Goal: Task Accomplishment & Management: Manage account settings

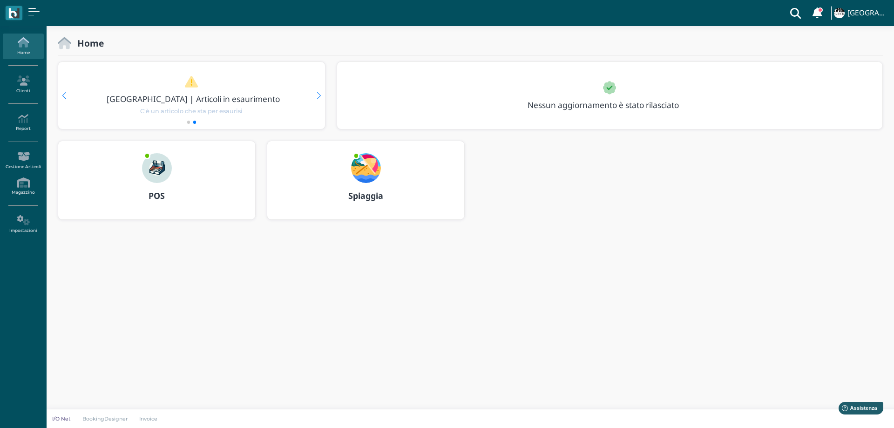
click at [365, 167] on img at bounding box center [366, 168] width 30 height 30
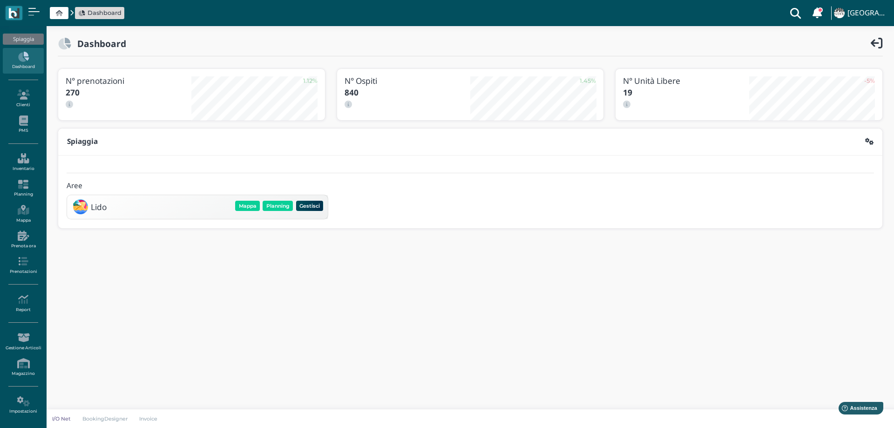
click at [287, 198] on div "Lido Mappa Planning Gestisci Elimina" at bounding box center [197, 207] width 255 height 18
click at [287, 204] on button "Planning" at bounding box center [278, 206] width 30 height 10
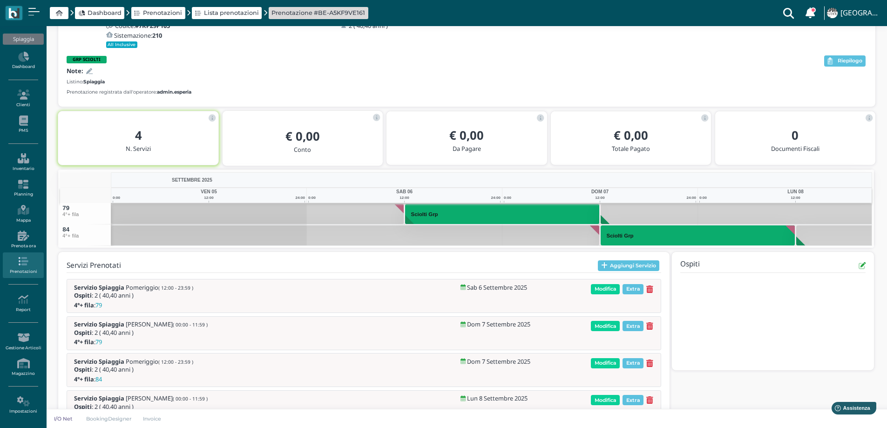
scroll to position [114, 0]
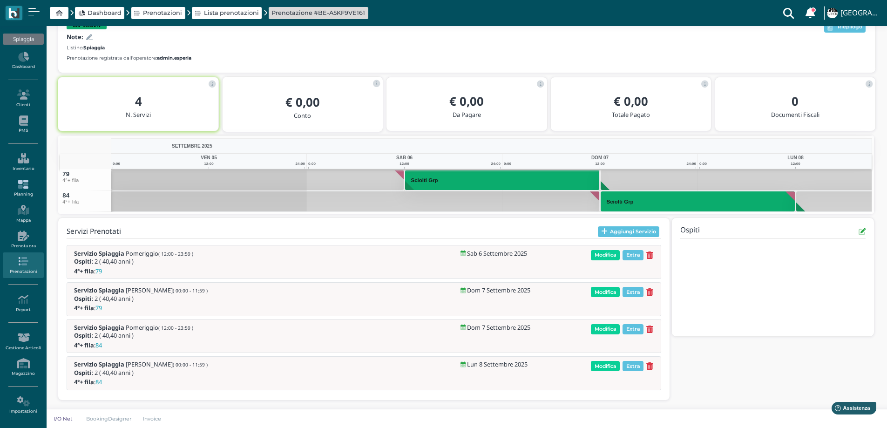
click at [21, 187] on icon at bounding box center [23, 184] width 41 height 10
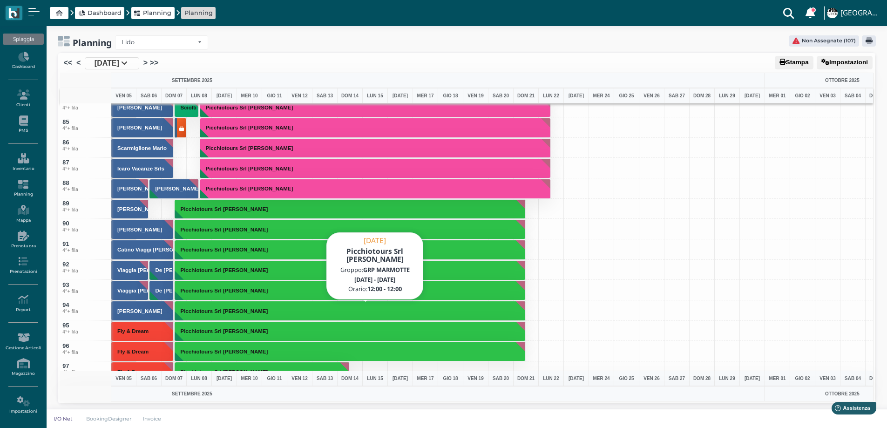
scroll to position [1490, 0]
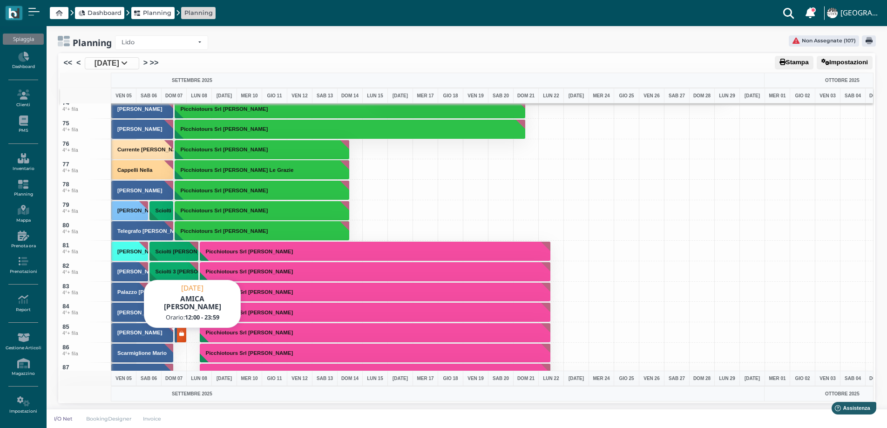
click at [181, 334] on icon at bounding box center [181, 334] width 5 height 6
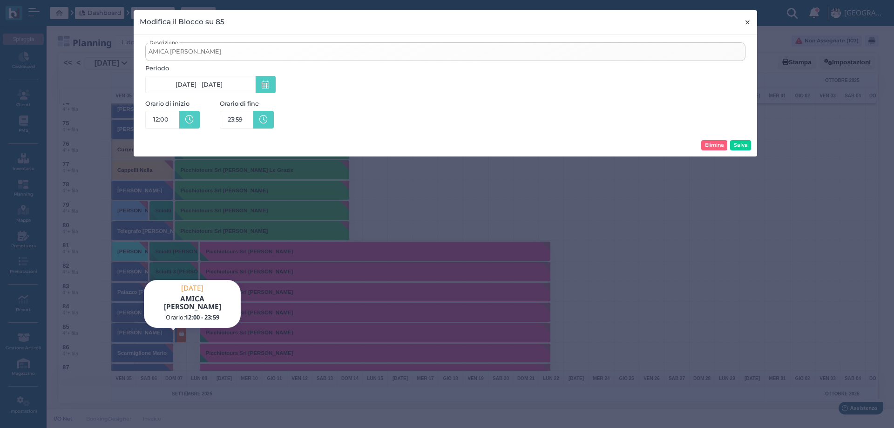
drag, startPoint x: 748, startPoint y: 19, endPoint x: 496, endPoint y: 129, distance: 274.4
click at [747, 20] on span "×" at bounding box center [747, 22] width 7 height 12
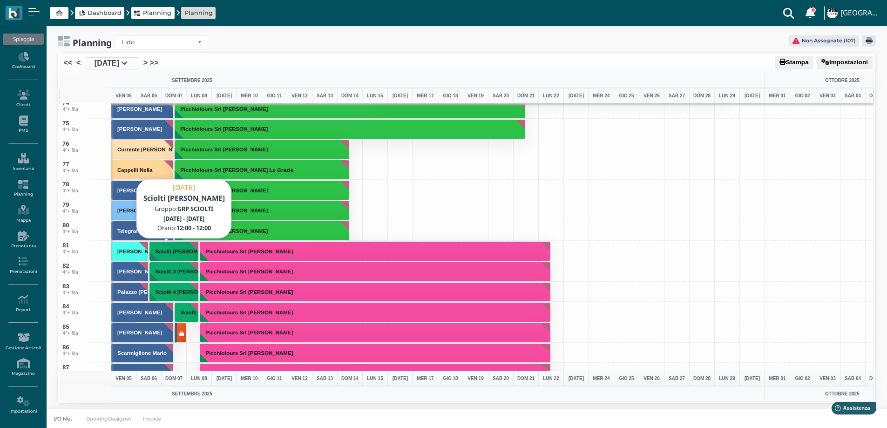
click at [170, 243] on button "Sciolti [PERSON_NAME]" at bounding box center [174, 251] width 50 height 20
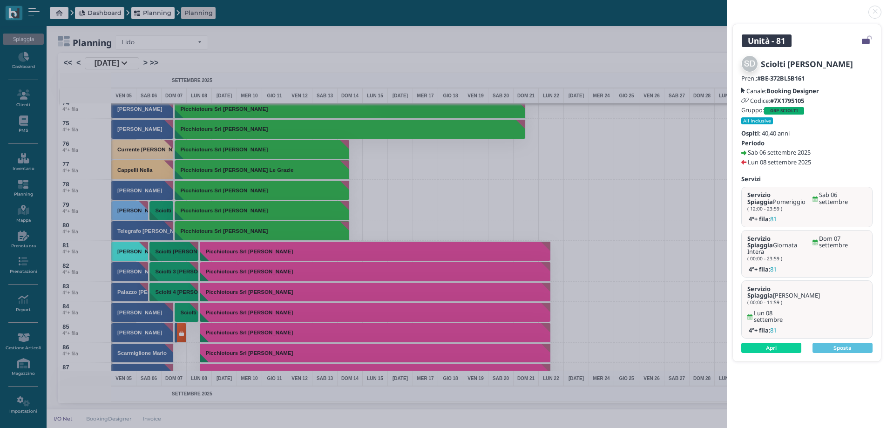
click at [727, 7] on link at bounding box center [727, 7] width 0 height 0
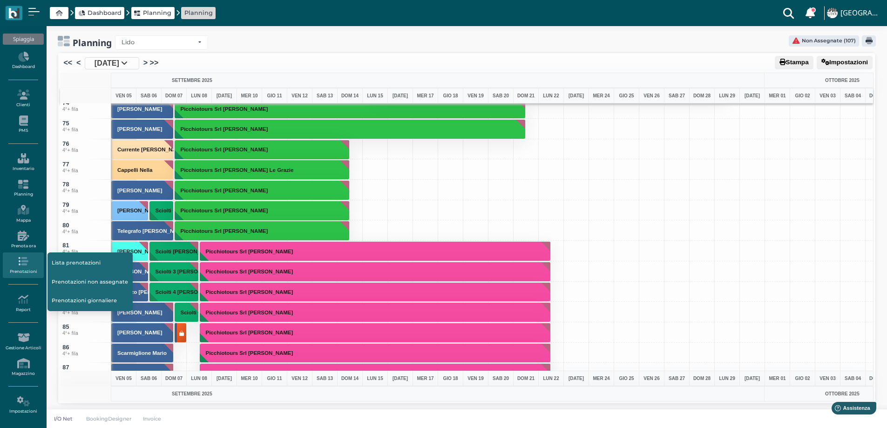
click at [84, 264] on link "Lista prenotazioni" at bounding box center [89, 263] width 85 height 18
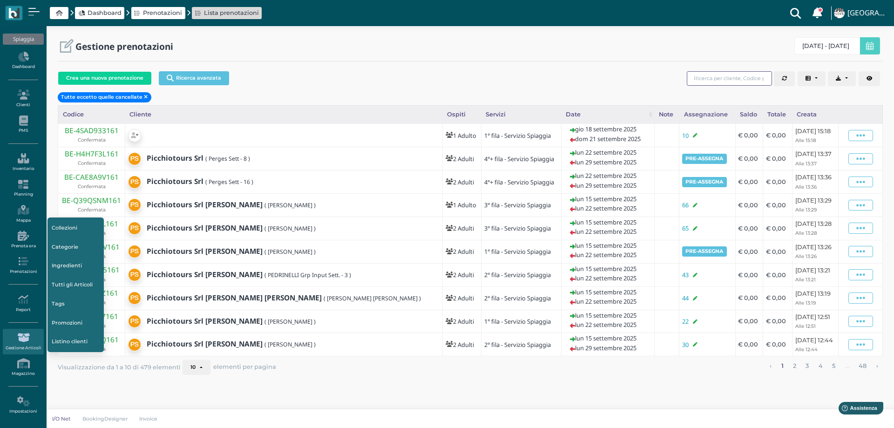
click at [732, 76] on input "search" at bounding box center [729, 78] width 85 height 14
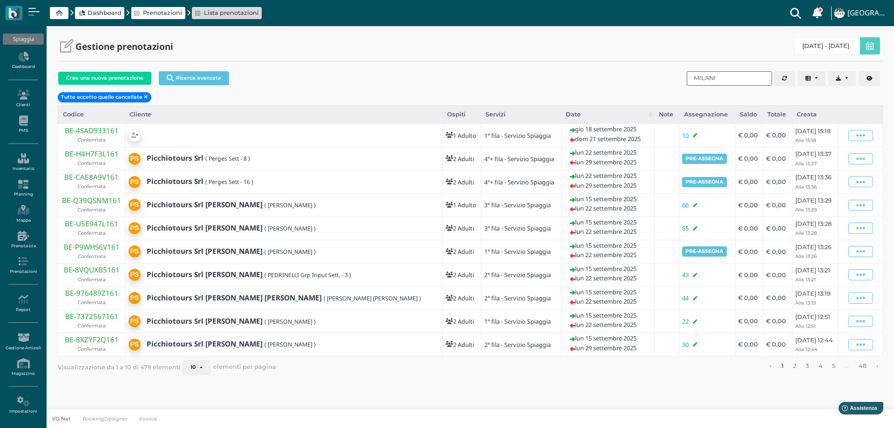
type input "MILANI"
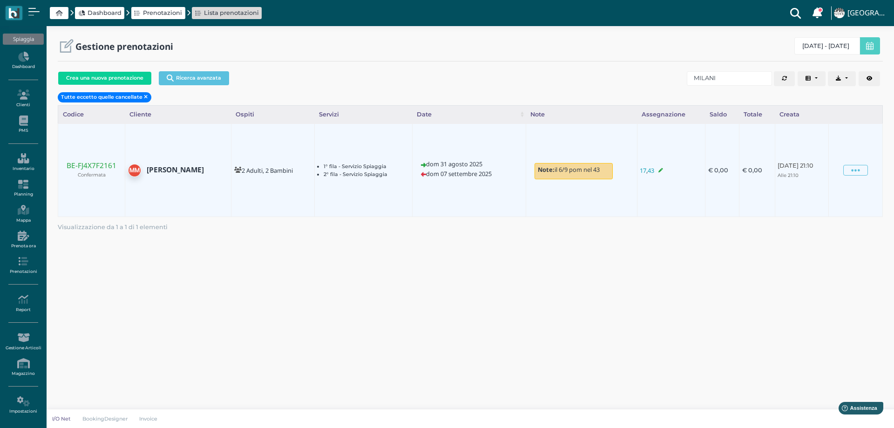
click at [658, 170] on icon at bounding box center [660, 170] width 5 height 0
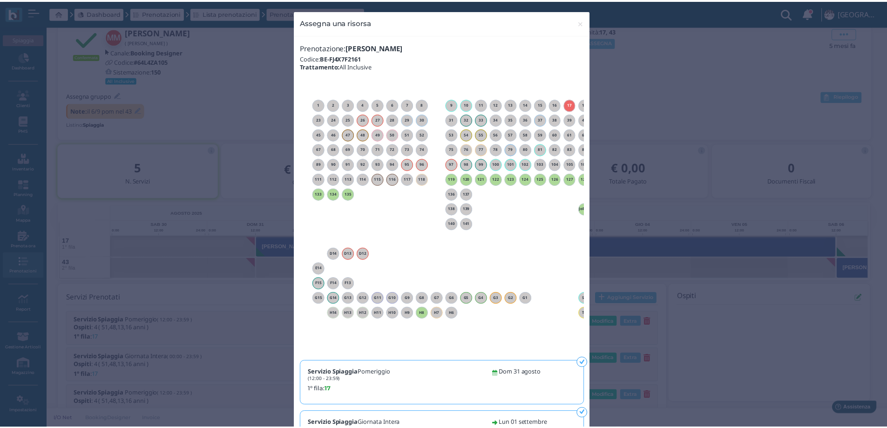
scroll to position [77, 0]
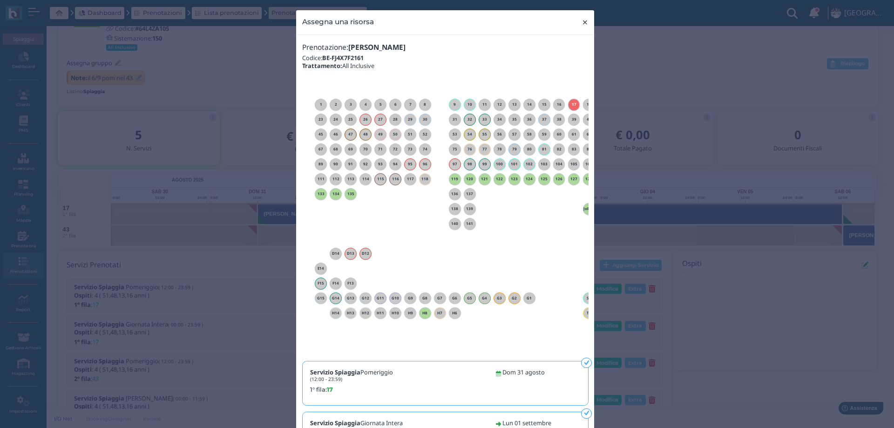
click at [583, 23] on span "×" at bounding box center [585, 22] width 7 height 12
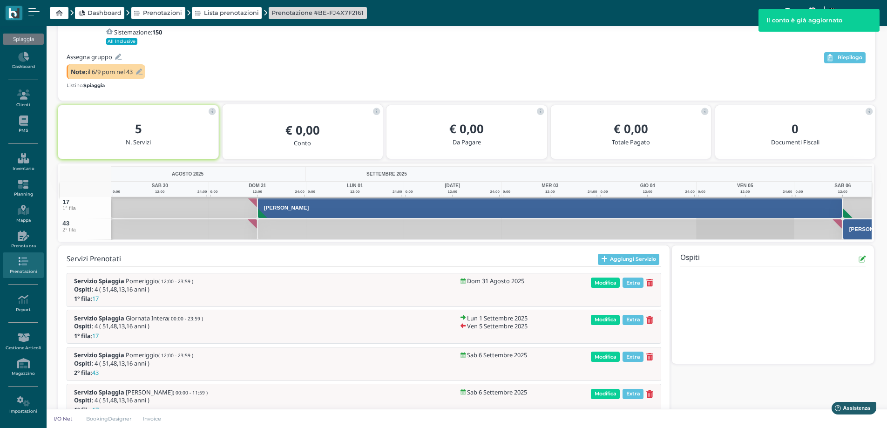
scroll to position [148, 0]
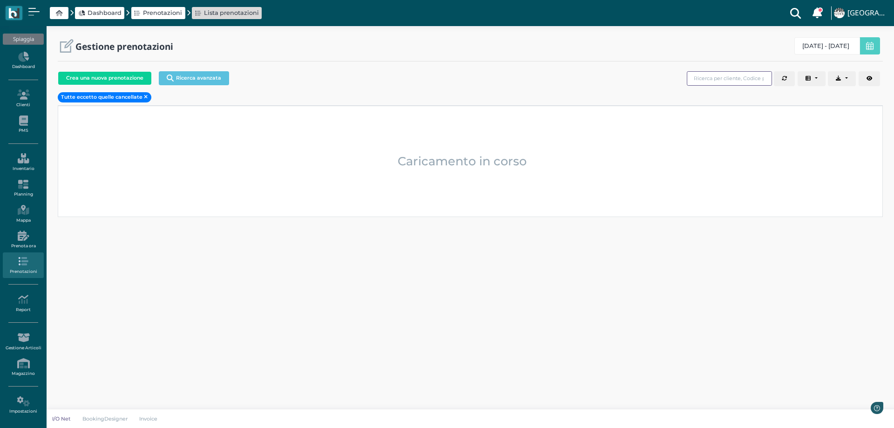
click at [722, 80] on input "search" at bounding box center [729, 78] width 85 height 14
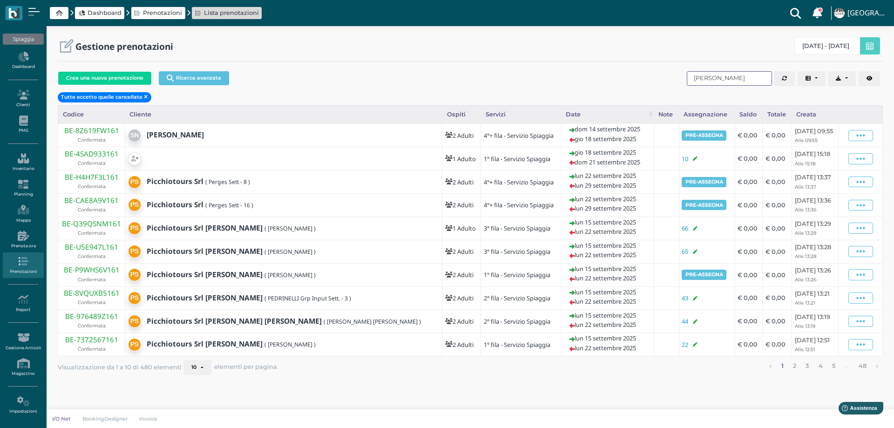
type input "COCOZZA"
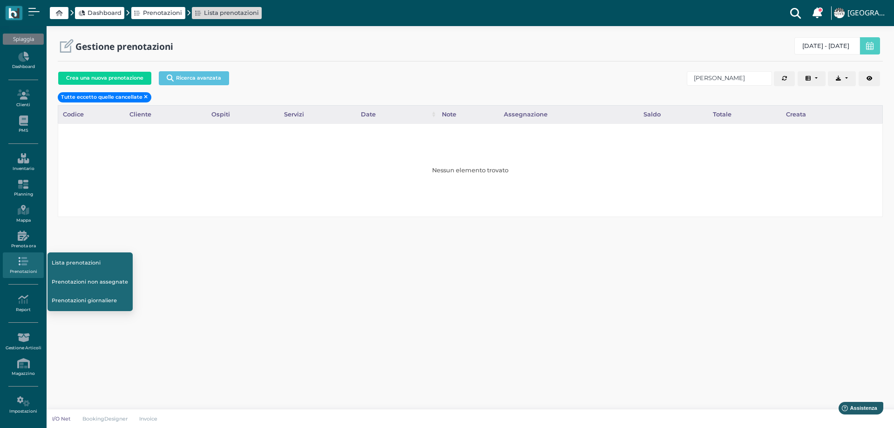
click at [61, 264] on link "Lista prenotazioni" at bounding box center [89, 263] width 85 height 18
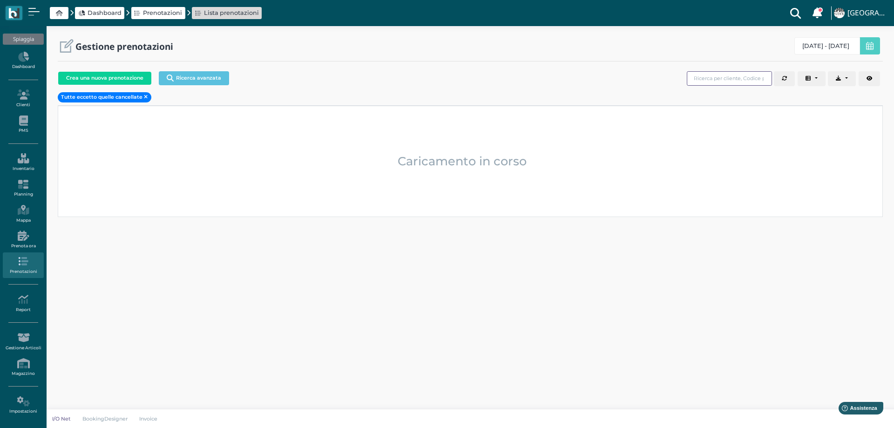
click at [725, 80] on input "search" at bounding box center [729, 78] width 85 height 14
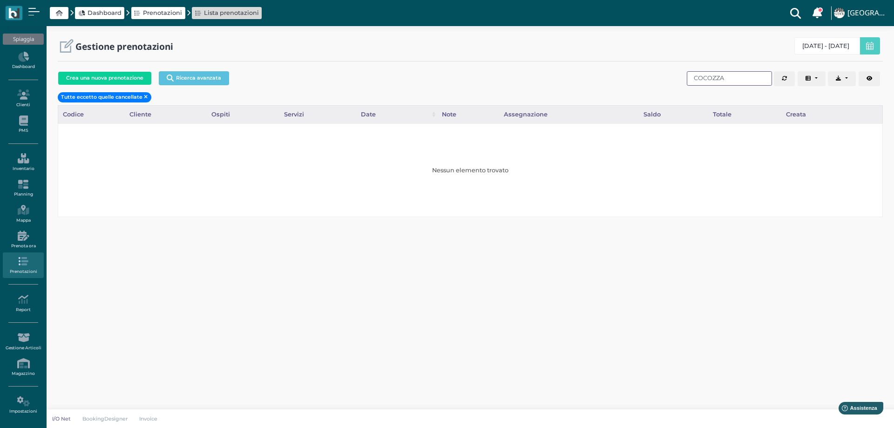
type input "[PERSON_NAME]"
drag, startPoint x: 27, startPoint y: 188, endPoint x: 139, endPoint y: 79, distance: 156.4
click at [27, 188] on icon at bounding box center [23, 184] width 41 height 10
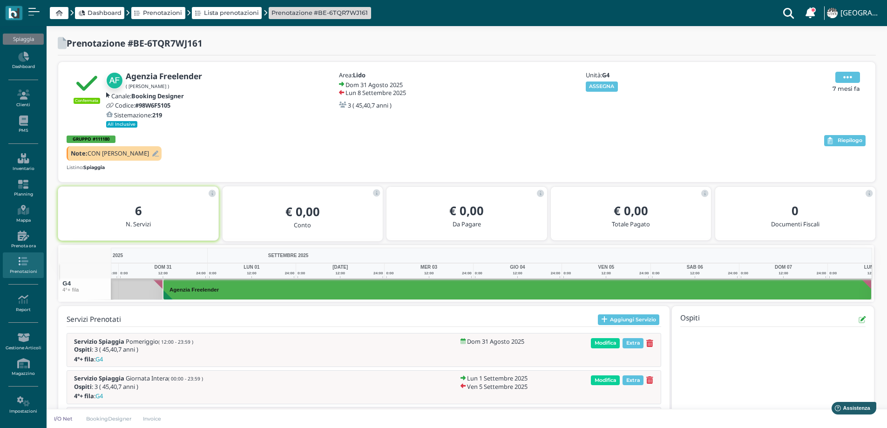
click at [844, 80] on icon at bounding box center [847, 77] width 9 height 10
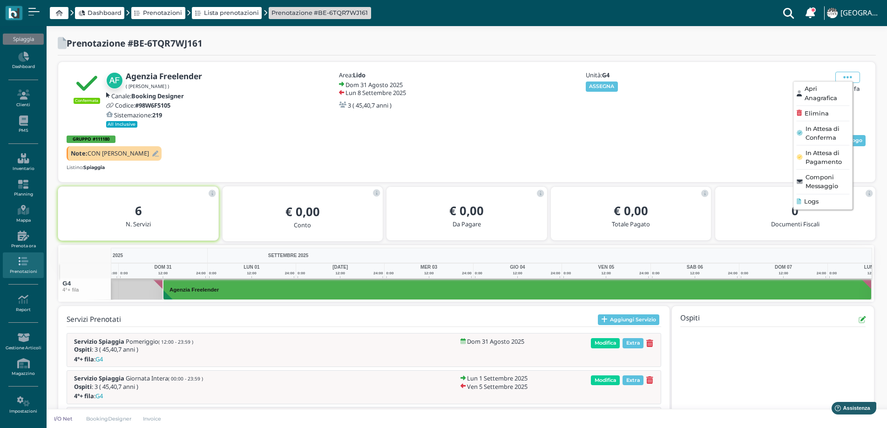
click at [731, 128] on div "Confermata Agenzia Freelender ( DOMENICO COCOZZA ) Canale: Booking Designer Cod…" at bounding box center [467, 99] width 800 height 59
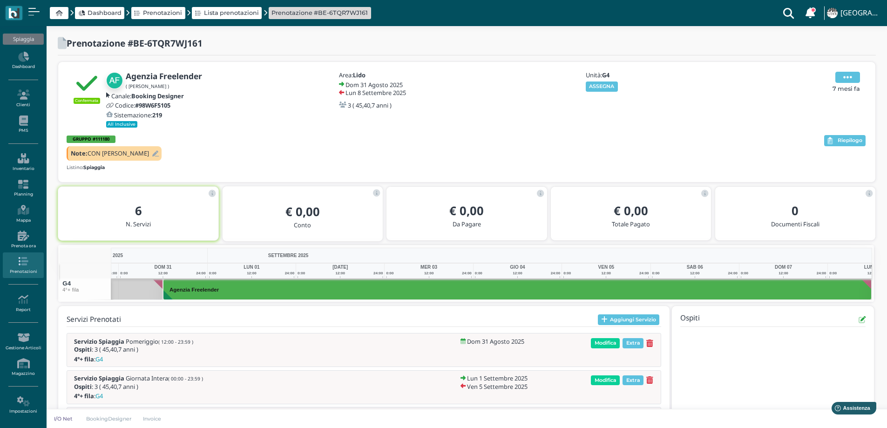
click at [849, 79] on icon at bounding box center [847, 77] width 9 height 10
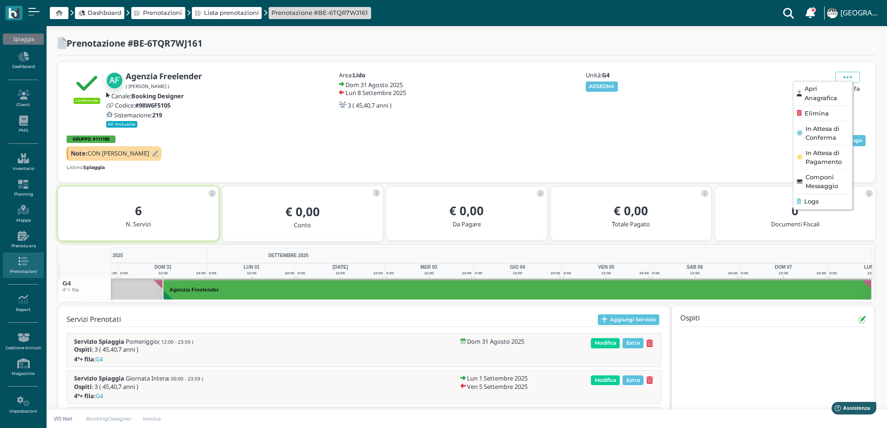
click at [819, 199] on span "Logs" at bounding box center [811, 201] width 14 height 9
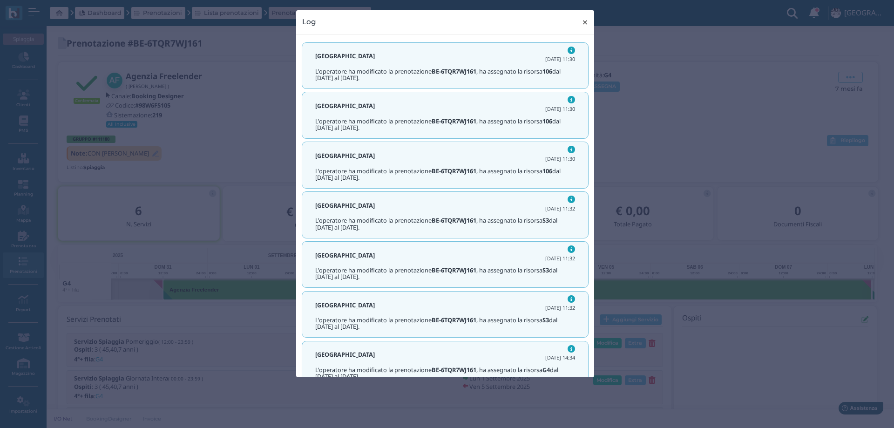
click at [586, 25] on span "×" at bounding box center [585, 22] width 7 height 12
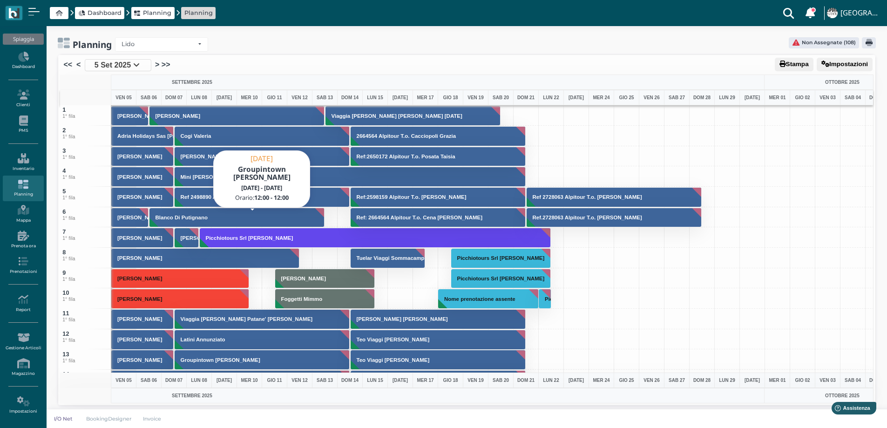
scroll to position [233, 0]
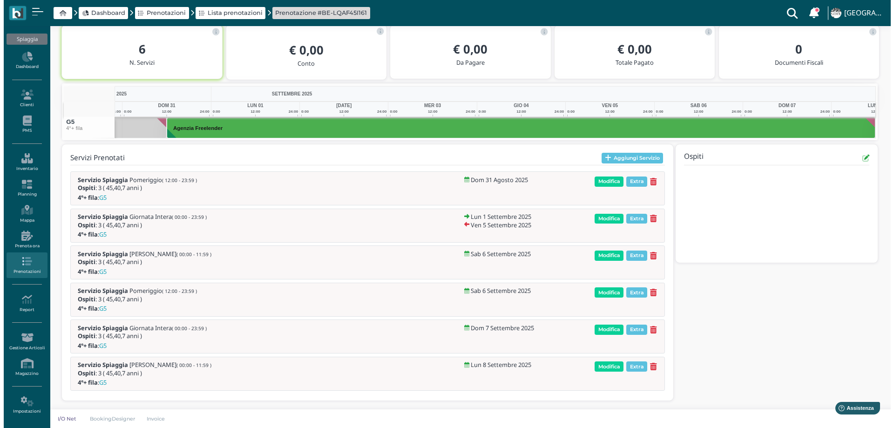
scroll to position [162, 0]
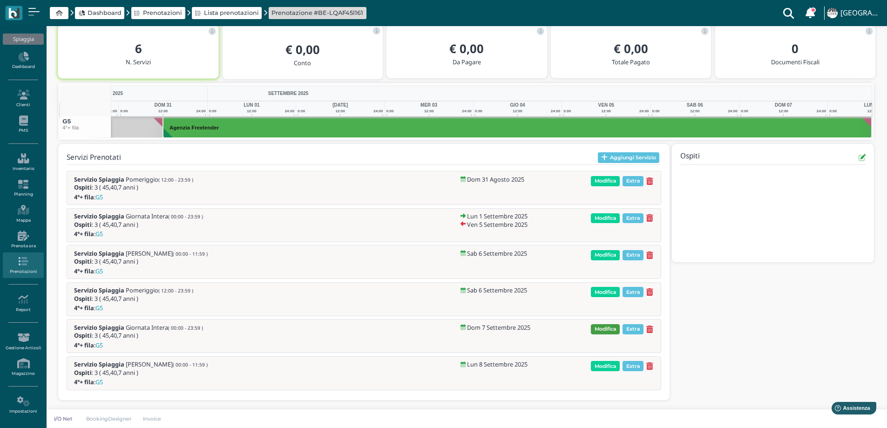
click at [608, 331] on span "Modifica" at bounding box center [605, 329] width 29 height 10
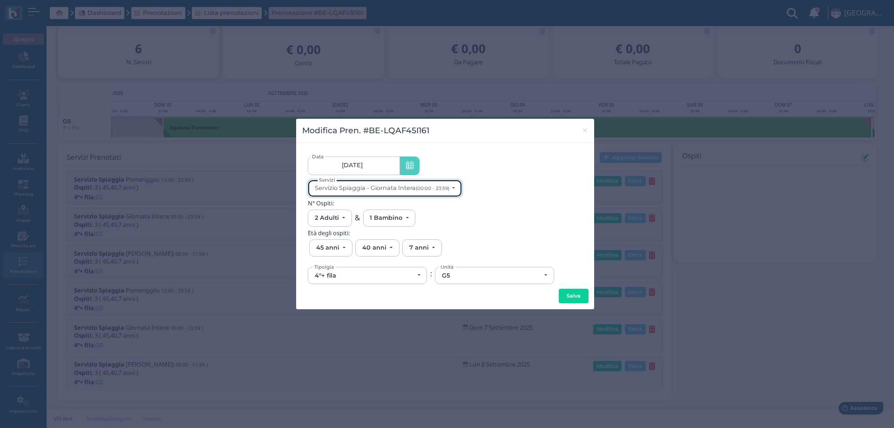
click at [377, 185] on div "Servizio Spiaggia - Giornata Intera (00:00 - 23:59)" at bounding box center [382, 187] width 135 height 7
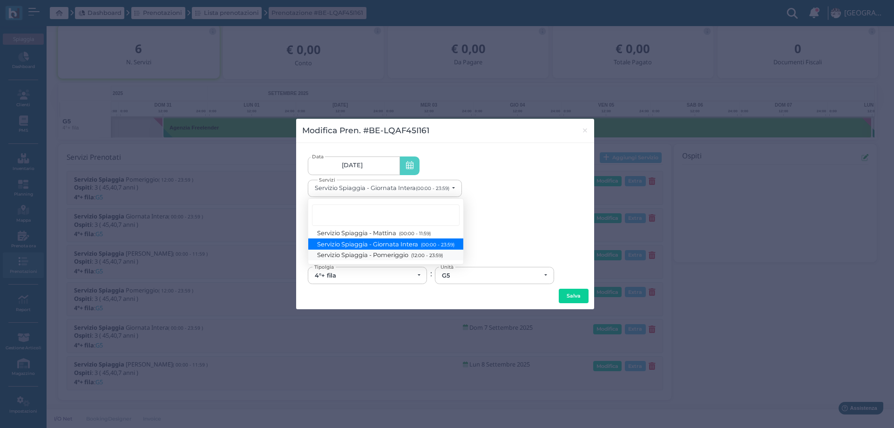
click at [390, 257] on span "Servizio Spiaggia - Pomeriggio (12:00 - 23:59)" at bounding box center [380, 255] width 125 height 8
select select "1369"
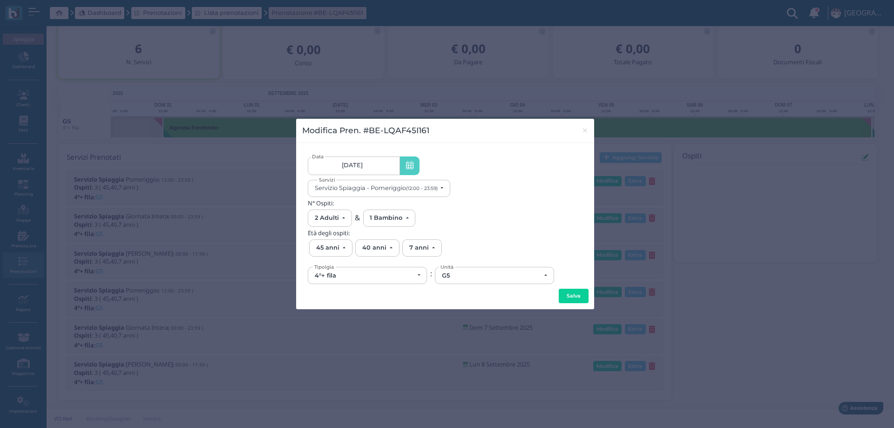
click at [381, 276] on div "4°+ fila" at bounding box center [364, 275] width 99 height 7
click at [335, 322] on span "4°+ fila" at bounding box center [328, 319] width 20 height 7
click at [459, 279] on div "G5" at bounding box center [491, 275] width 99 height 7
click at [457, 220] on link "81" at bounding box center [494, 219] width 118 height 11
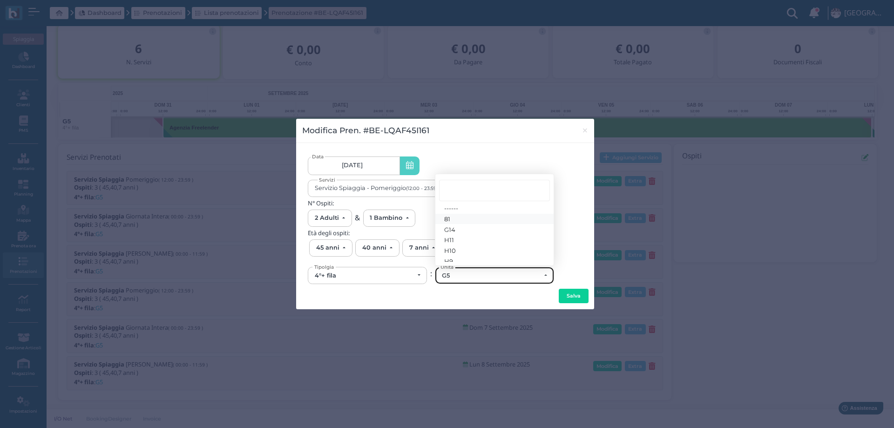
select select "6206"
click at [457, 220] on div "N° Ospiti: 0 Adulto 1 Adulto 2 Adulti 3 Adulti 4 Adulti 5 Adulti 6 Adulti 7 Adu…" at bounding box center [445, 213] width 275 height 27
click at [573, 294] on button "Salva" at bounding box center [574, 296] width 30 height 15
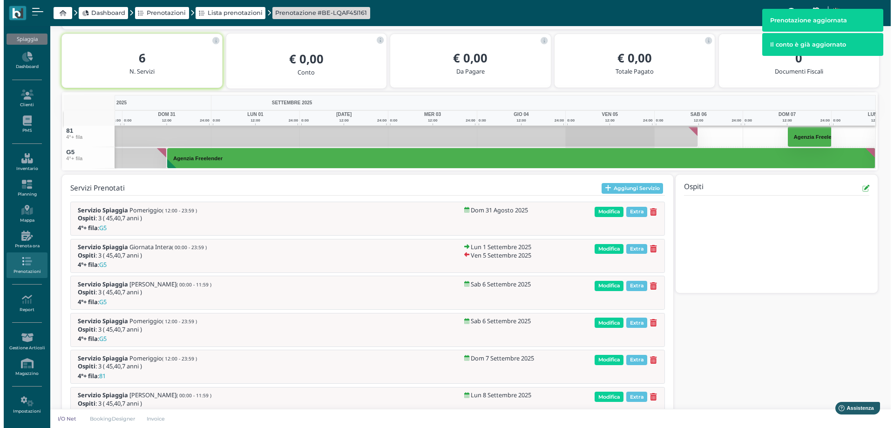
scroll to position [183, 0]
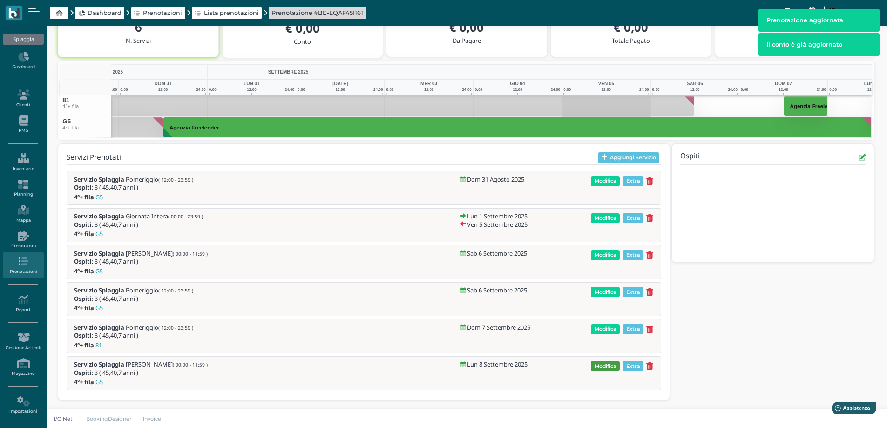
click at [607, 367] on span "Modifica" at bounding box center [605, 366] width 29 height 10
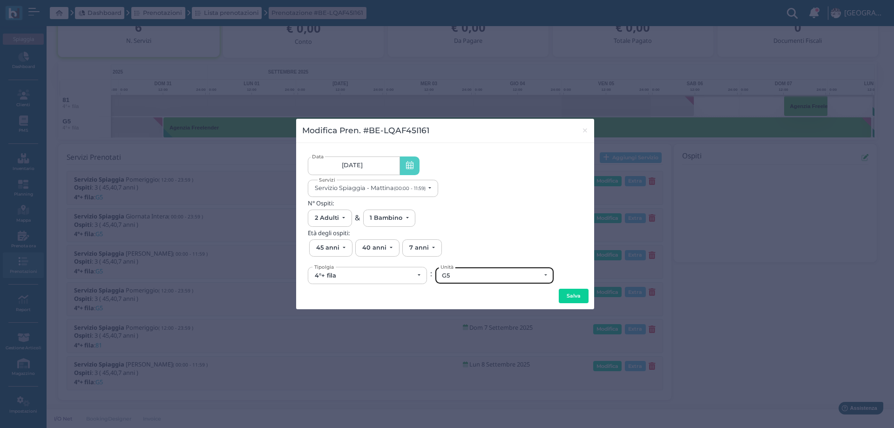
click at [466, 276] on div "G5" at bounding box center [491, 275] width 99 height 7
click at [455, 216] on link "81" at bounding box center [492, 219] width 114 height 11
select select "6206"
click at [567, 294] on button "Salva" at bounding box center [574, 296] width 30 height 15
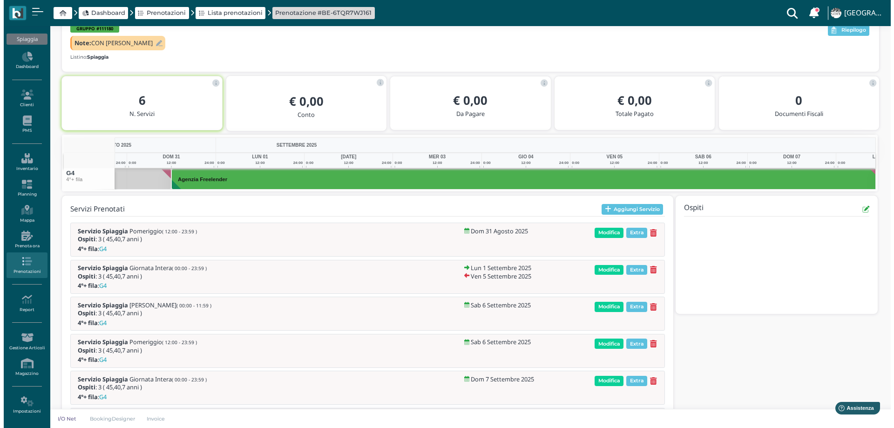
scroll to position [0, 81]
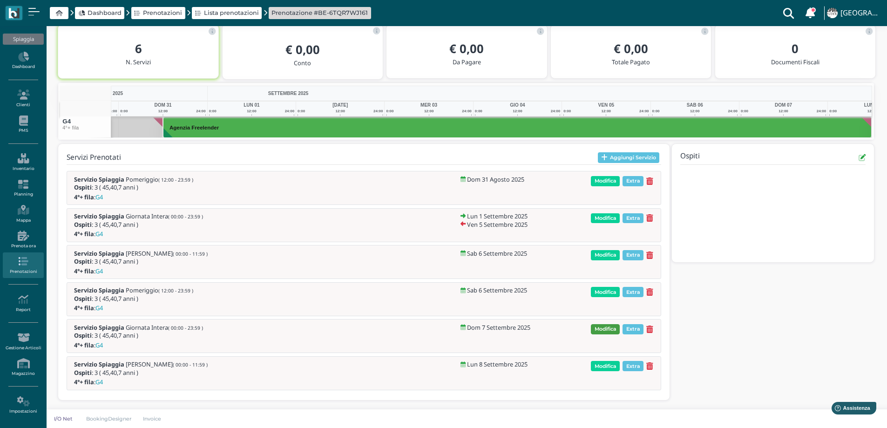
click at [603, 331] on span "Modifica" at bounding box center [605, 329] width 29 height 10
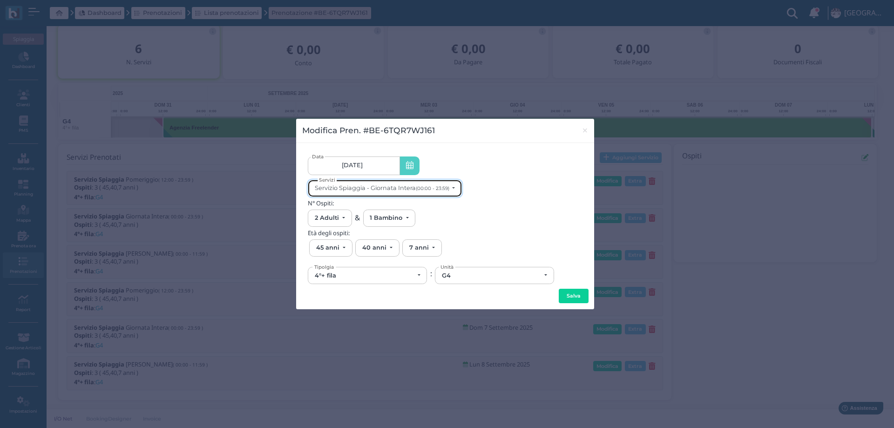
click at [357, 190] on div "Servizio Spiaggia - Giornata Intera (00:00 - 23:59)" at bounding box center [382, 187] width 135 height 7
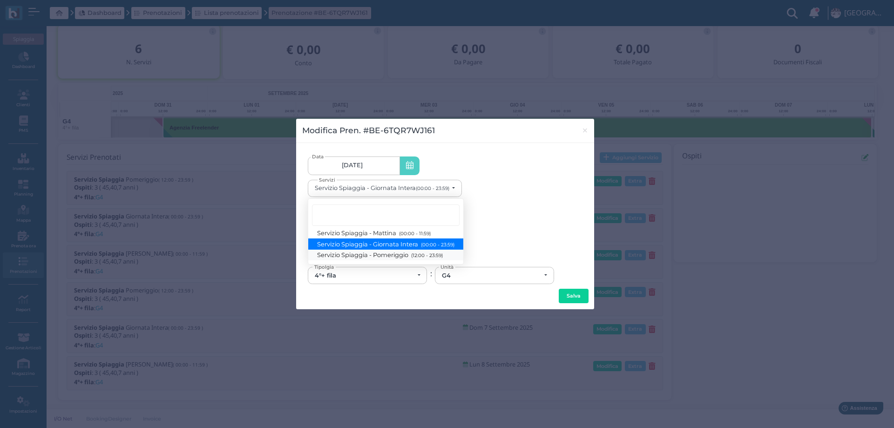
click at [402, 251] on span "Servizio Spiaggia - Pomeriggio (12:00 - 23:59)" at bounding box center [380, 255] width 125 height 8
select select "1369"
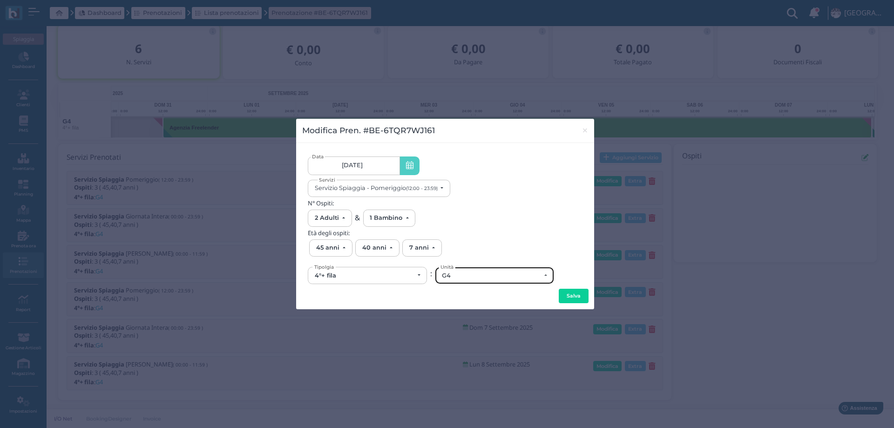
click at [458, 273] on div "G4" at bounding box center [491, 275] width 99 height 7
click at [454, 219] on link "82" at bounding box center [494, 219] width 118 height 11
select select "6207"
click at [582, 295] on button "Salva" at bounding box center [574, 296] width 30 height 15
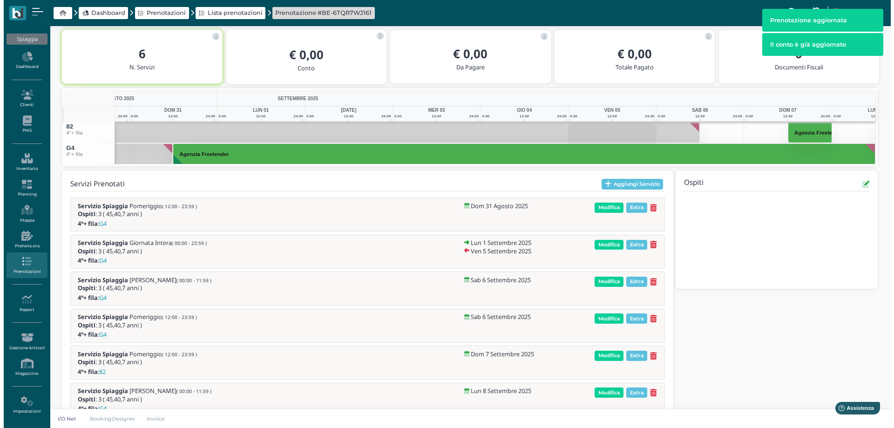
scroll to position [183, 0]
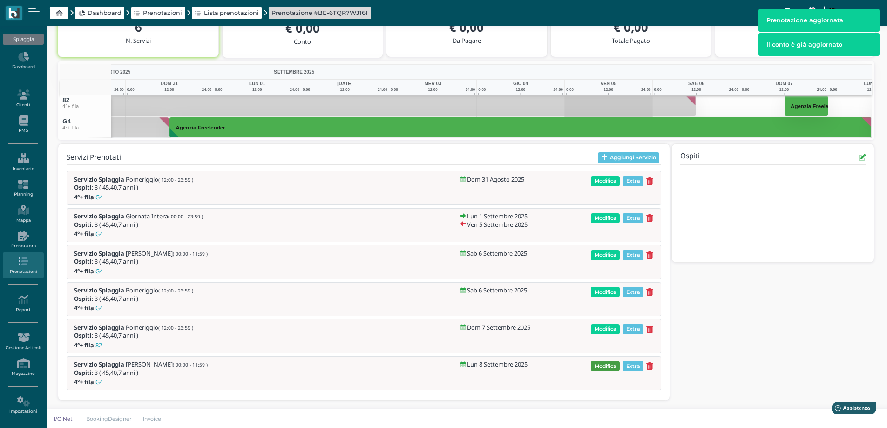
click at [598, 366] on span "Modifica" at bounding box center [605, 366] width 29 height 10
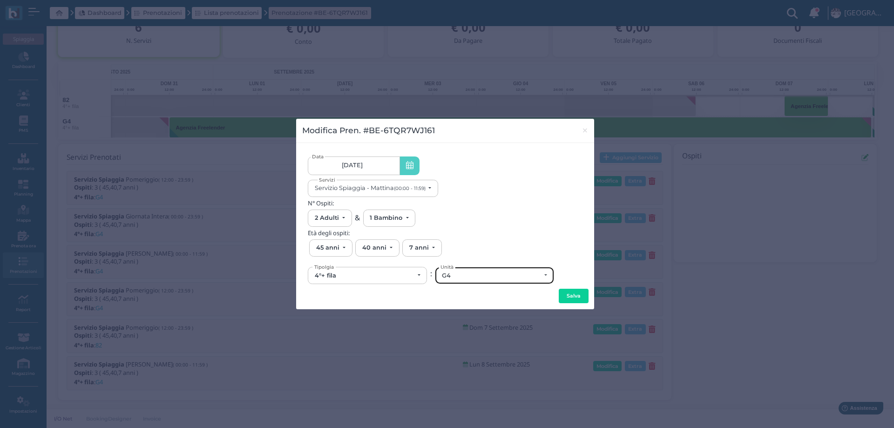
click at [463, 280] on div "G4" at bounding box center [494, 275] width 118 height 16
click at [455, 217] on link "82" at bounding box center [492, 219] width 114 height 11
select select "6207"
click at [564, 296] on button "Salva" at bounding box center [574, 296] width 30 height 15
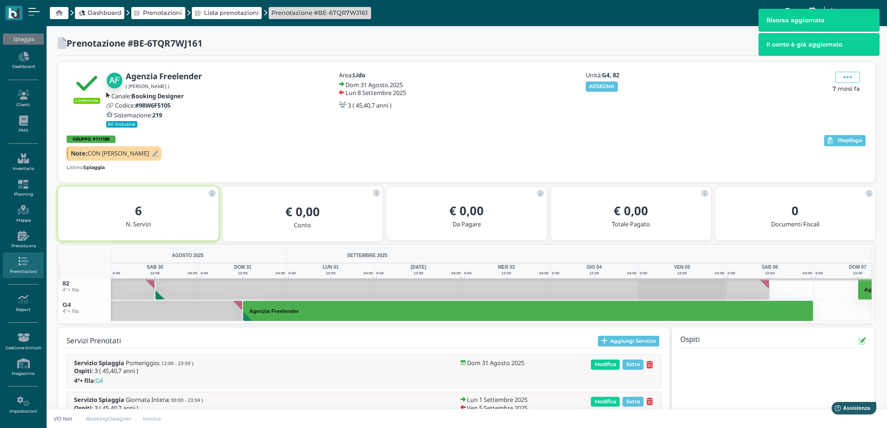
scroll to position [97, 0]
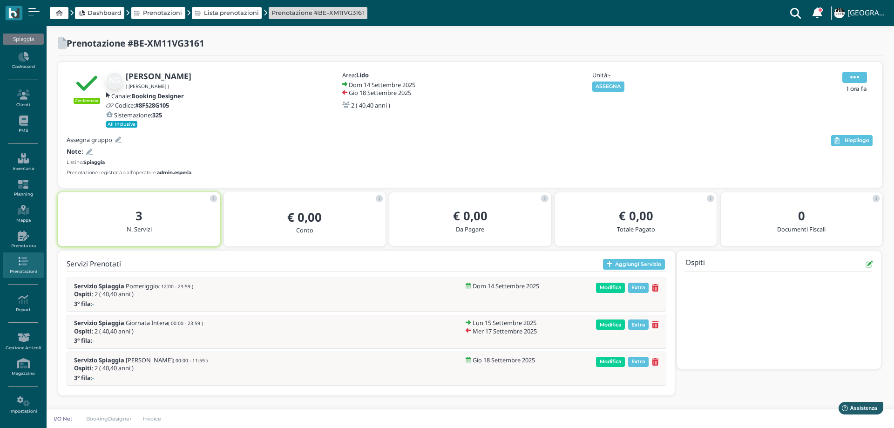
click at [852, 74] on icon at bounding box center [854, 77] width 9 height 10
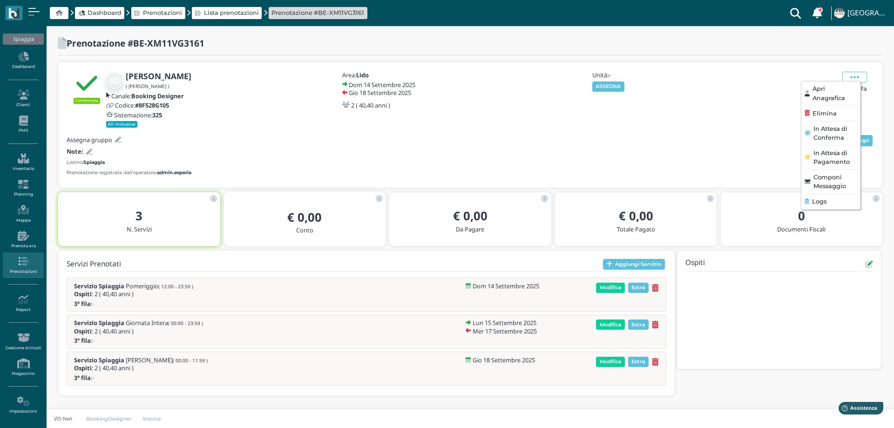
drag, startPoint x: 829, startPoint y: 112, endPoint x: 681, endPoint y: 111, distance: 147.6
click at [828, 113] on span "Elimina" at bounding box center [825, 113] width 24 height 9
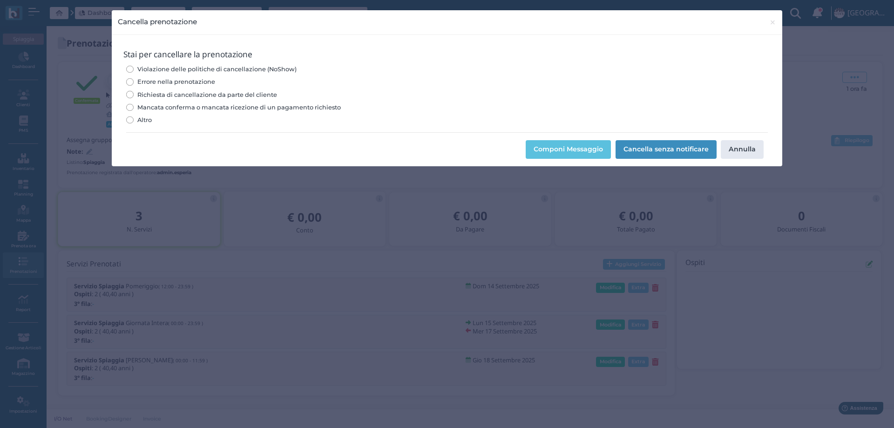
click at [179, 80] on span "Errore nella prenotazione" at bounding box center [176, 81] width 78 height 9
click at [133, 80] on input "Errore nella prenotazione" at bounding box center [129, 81] width 7 height 7
radio input "true"
click at [664, 150] on button "Cancella senza notificare" at bounding box center [666, 149] width 101 height 19
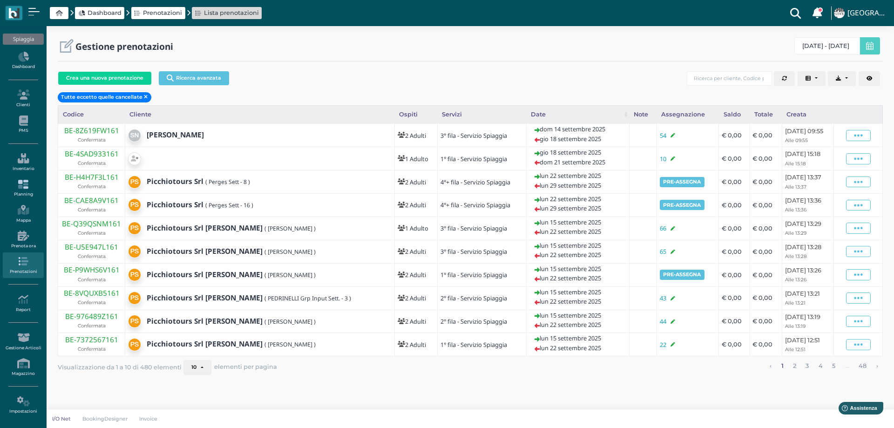
click at [32, 189] on icon at bounding box center [23, 184] width 41 height 10
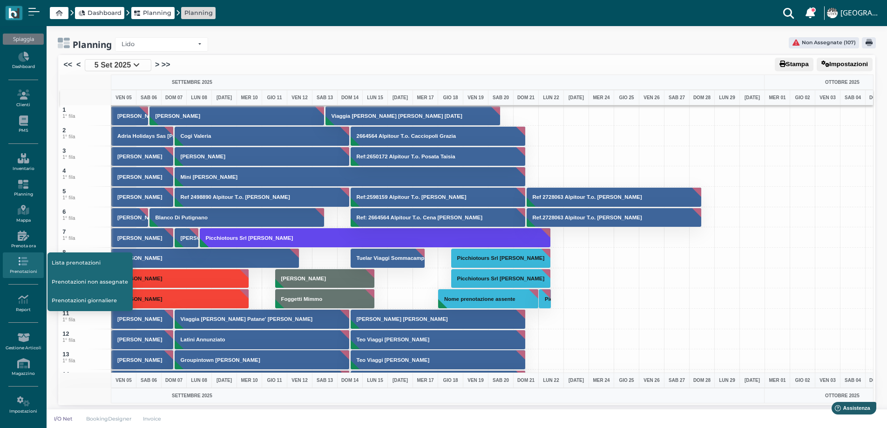
click at [68, 261] on link "Lista prenotazioni" at bounding box center [89, 263] width 85 height 18
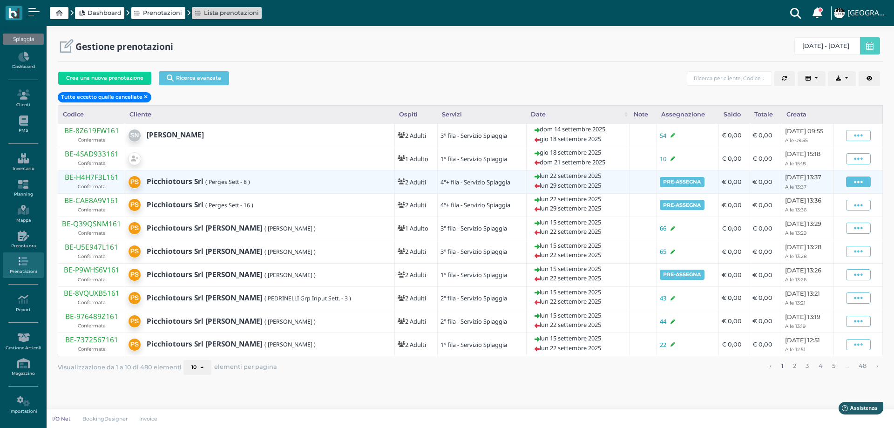
click at [861, 184] on icon at bounding box center [858, 182] width 9 height 10
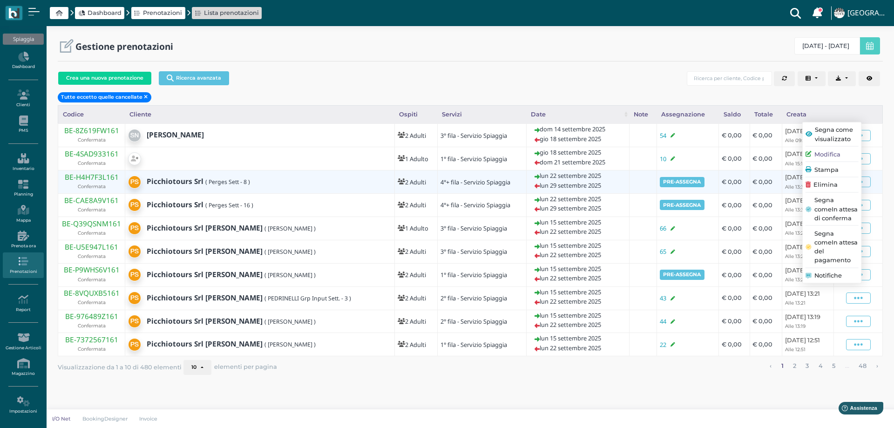
click at [831, 186] on span "Elimina" at bounding box center [825, 184] width 24 height 9
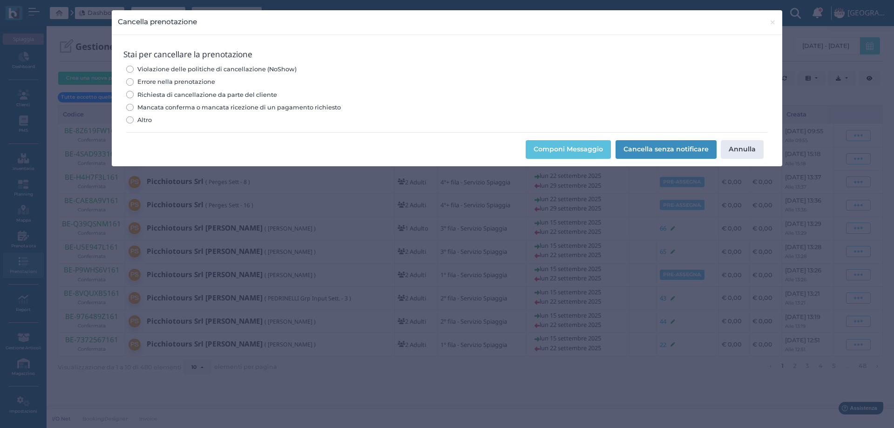
click at [197, 79] on span "Errore nella prenotazione" at bounding box center [176, 81] width 78 height 9
click at [133, 79] on input "Errore nella prenotazione" at bounding box center [129, 81] width 7 height 7
radio input "true"
click at [671, 149] on button "Cancella senza notificare" at bounding box center [666, 149] width 101 height 19
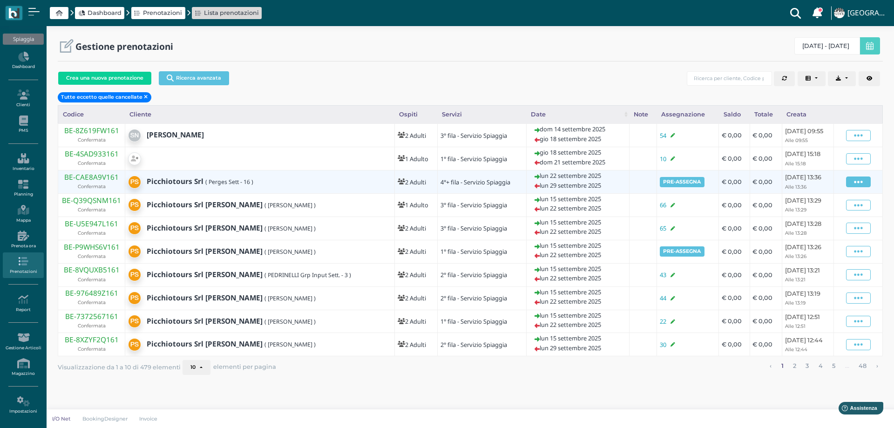
click at [855, 179] on span at bounding box center [858, 181] width 25 height 11
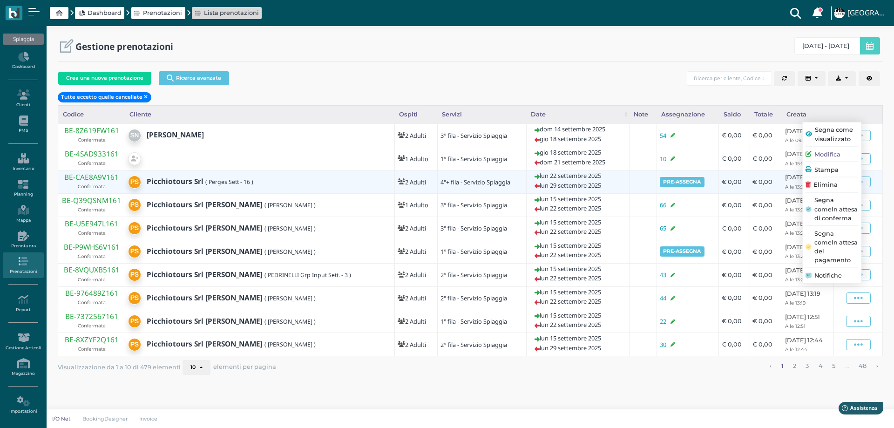
click at [835, 185] on span "Elimina" at bounding box center [825, 184] width 24 height 9
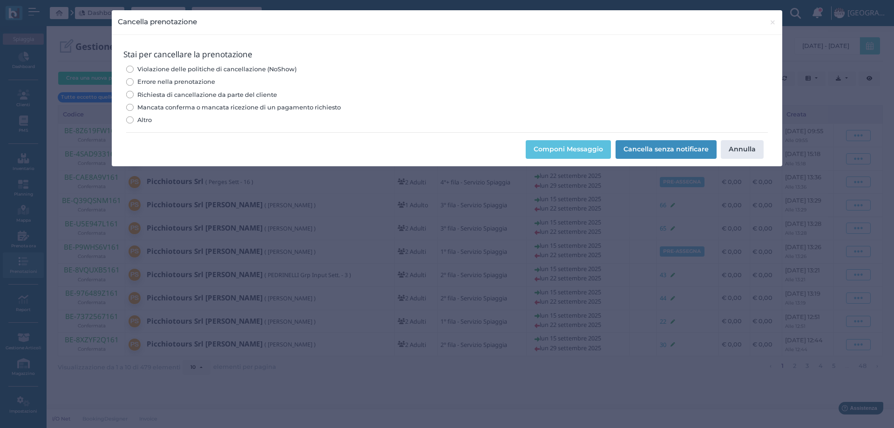
click at [204, 81] on span "Errore nella prenotazione" at bounding box center [176, 81] width 78 height 9
click at [133, 81] on input "Errore nella prenotazione" at bounding box center [129, 81] width 7 height 7
radio input "true"
click at [643, 144] on button "Cancella senza notificare" at bounding box center [666, 149] width 101 height 19
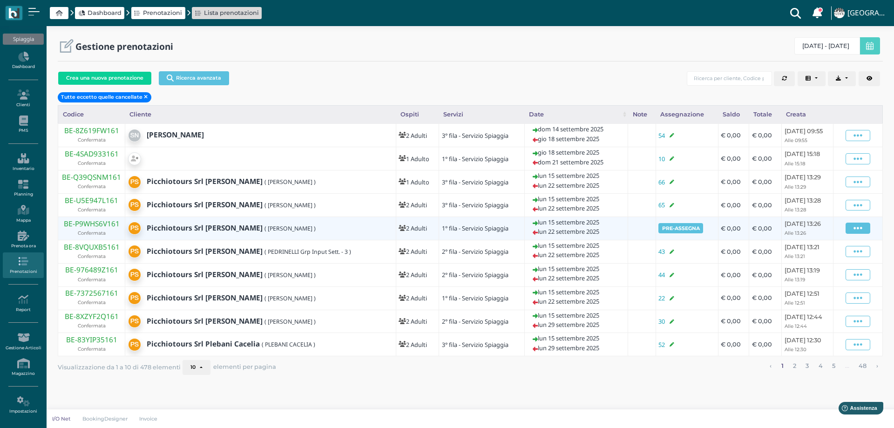
click at [854, 227] on span at bounding box center [858, 228] width 25 height 11
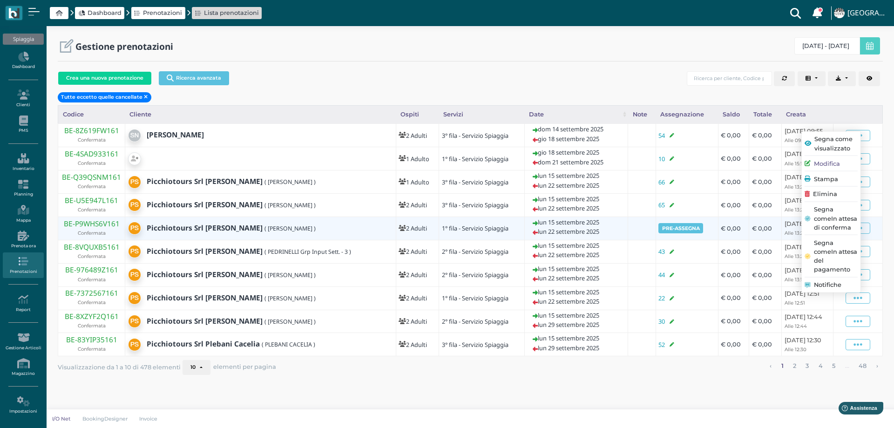
click at [827, 191] on span "Elimina" at bounding box center [825, 194] width 24 height 9
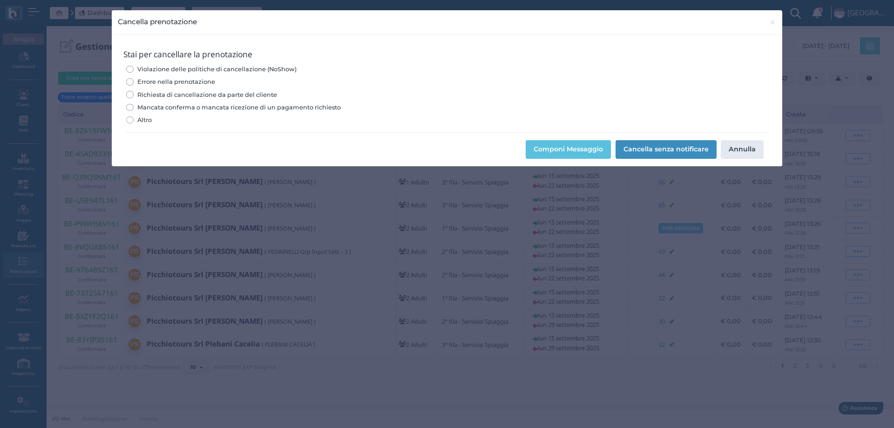
click at [207, 79] on span "Errore nella prenotazione" at bounding box center [176, 81] width 78 height 9
click at [133, 79] on input "Errore nella prenotazione" at bounding box center [129, 81] width 7 height 7
radio input "true"
click at [655, 145] on button "Cancella senza notificare" at bounding box center [666, 149] width 101 height 19
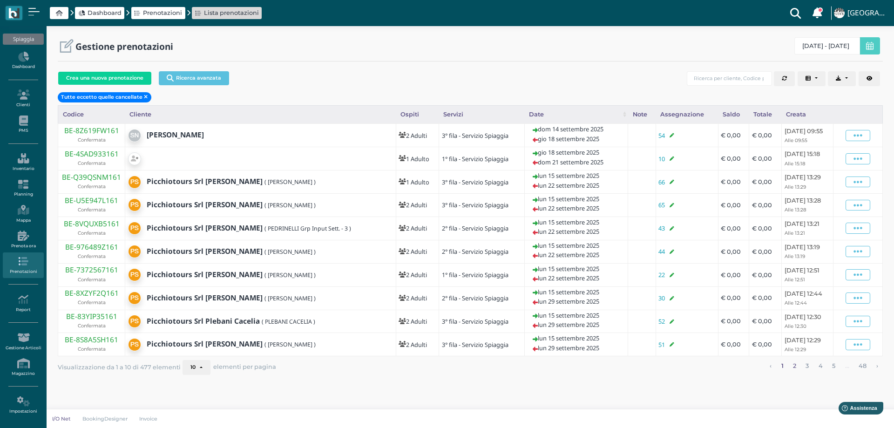
click at [793, 365] on link "2" at bounding box center [794, 366] width 9 height 12
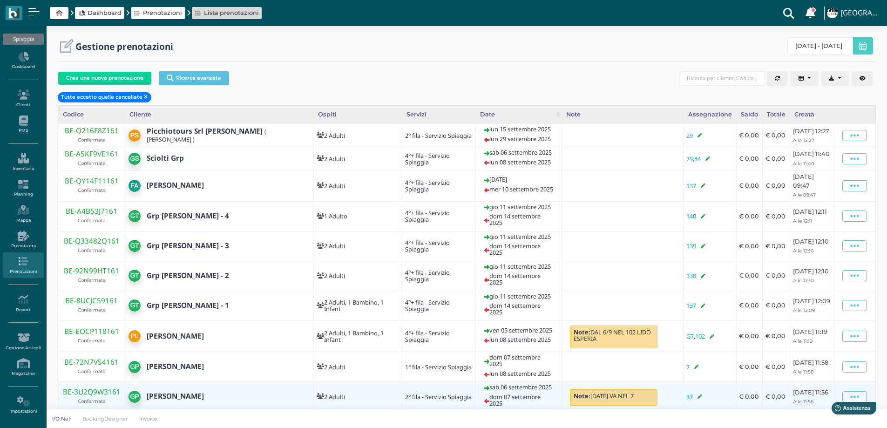
scroll to position [53, 0]
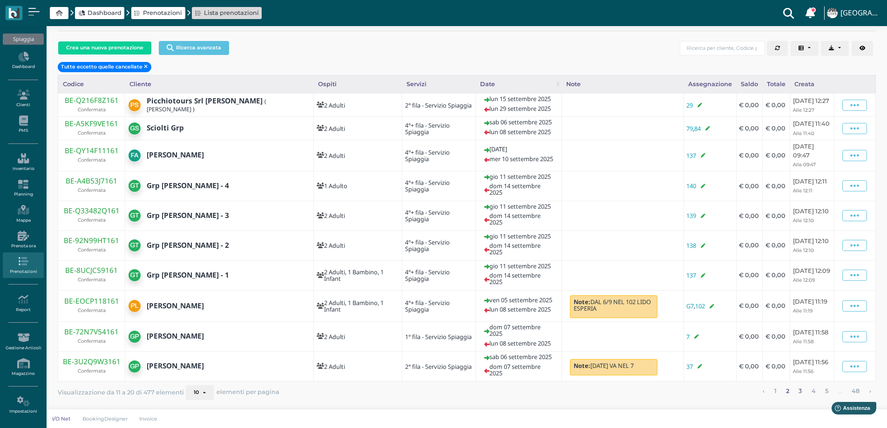
click at [801, 390] on link "3" at bounding box center [800, 391] width 9 height 12
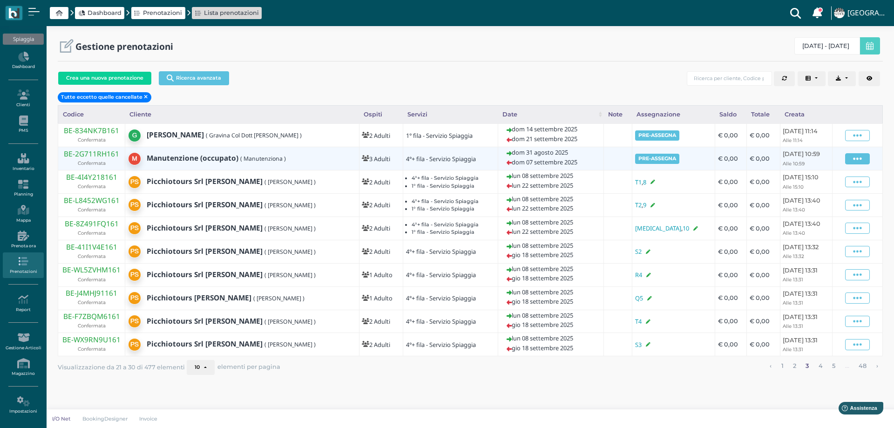
click at [858, 156] on icon at bounding box center [857, 159] width 9 height 10
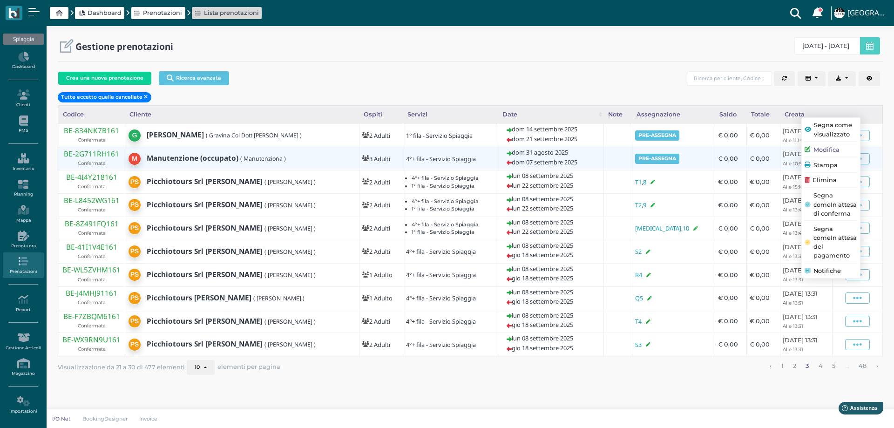
drag, startPoint x: 821, startPoint y: 179, endPoint x: 803, endPoint y: 174, distance: 18.4
click at [820, 179] on span "Elimina" at bounding box center [825, 180] width 24 height 9
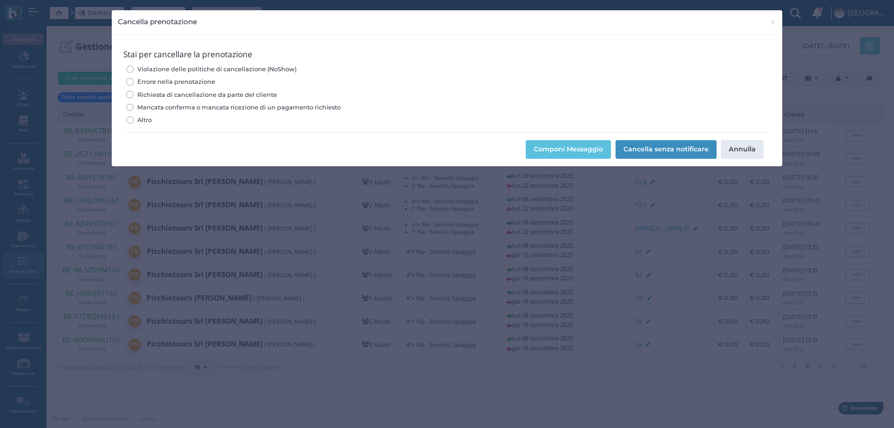
click at [204, 82] on span "Errore nella prenotazione" at bounding box center [176, 81] width 78 height 9
click at [133, 82] on input "Errore nella prenotazione" at bounding box center [129, 81] width 7 height 7
radio input "true"
drag, startPoint x: 673, startPoint y: 152, endPoint x: 669, endPoint y: 154, distance: 4.8
click at [672, 151] on button "Cancella senza notificare" at bounding box center [666, 149] width 101 height 19
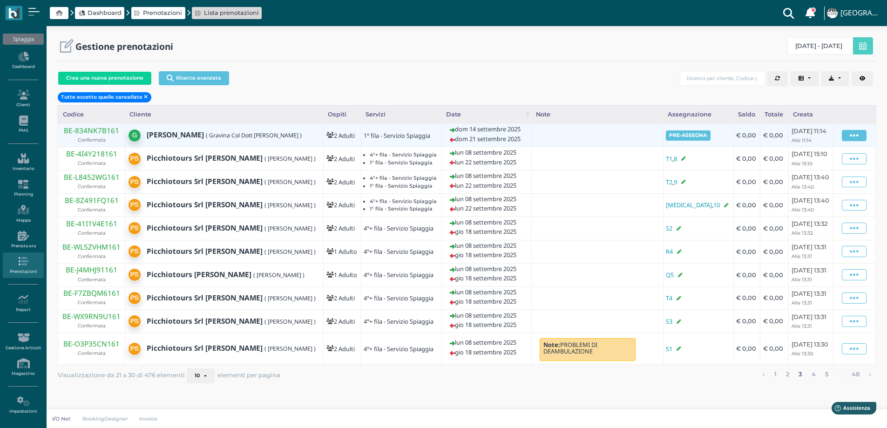
click at [863, 139] on span at bounding box center [854, 135] width 25 height 11
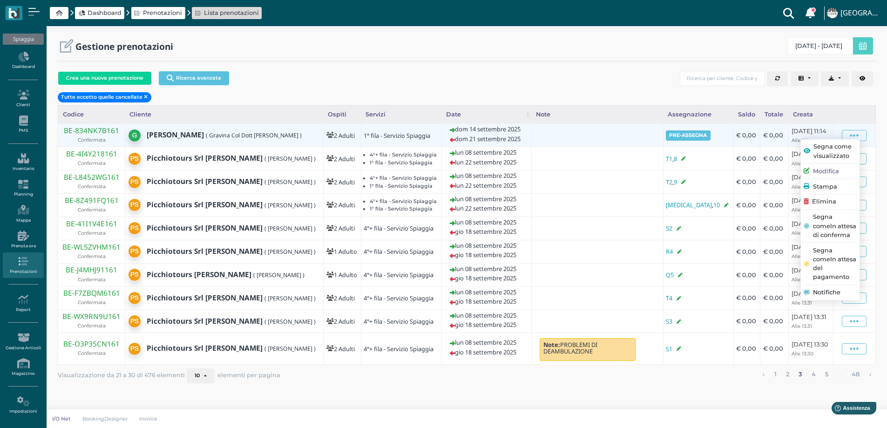
click at [843, 206] on div "Elimina" at bounding box center [830, 201] width 53 height 9
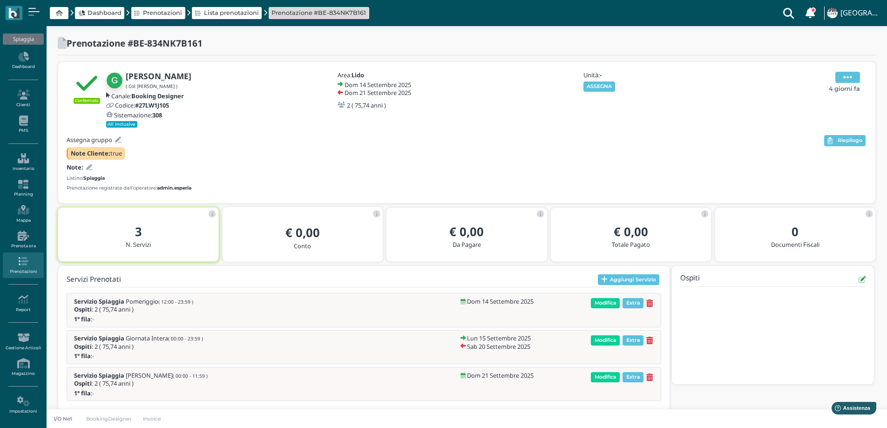
click at [846, 78] on icon at bounding box center [847, 77] width 9 height 10
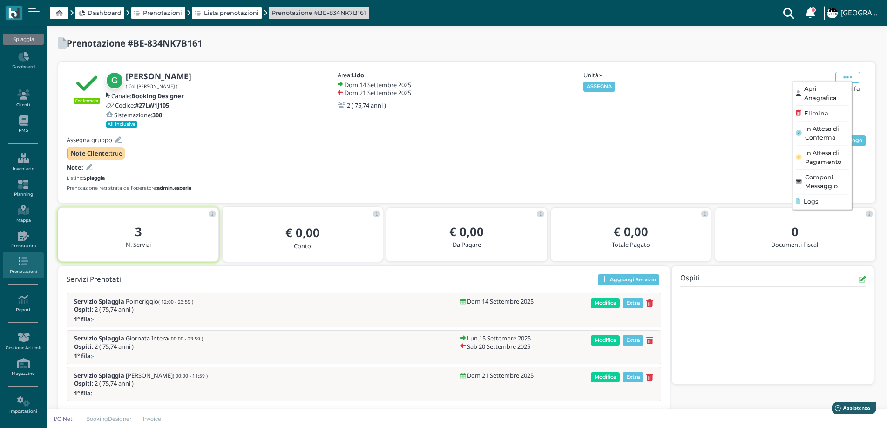
click at [822, 114] on span "Elimina" at bounding box center [816, 113] width 24 height 9
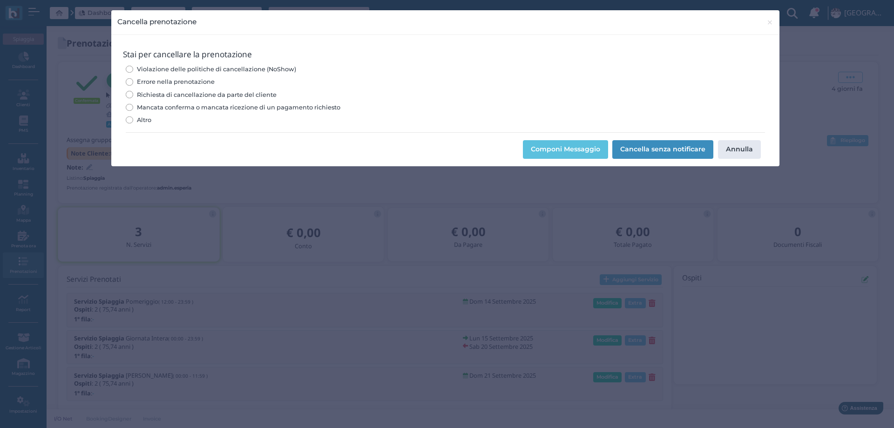
click at [189, 81] on span "Errore nella prenotazione" at bounding box center [176, 81] width 78 height 9
click at [133, 81] on input "Errore nella prenotazione" at bounding box center [129, 81] width 7 height 7
radio input "true"
click at [671, 150] on button "Cancella senza notificare" at bounding box center [662, 149] width 101 height 19
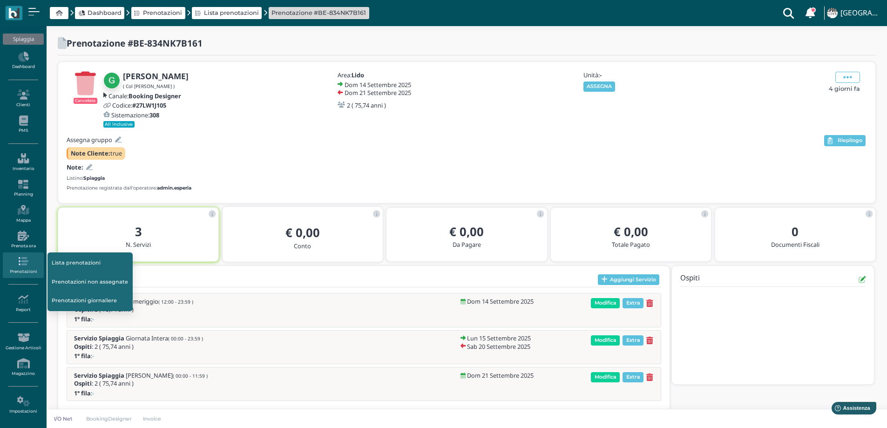
click at [68, 264] on link "Lista prenotazioni" at bounding box center [89, 263] width 85 height 18
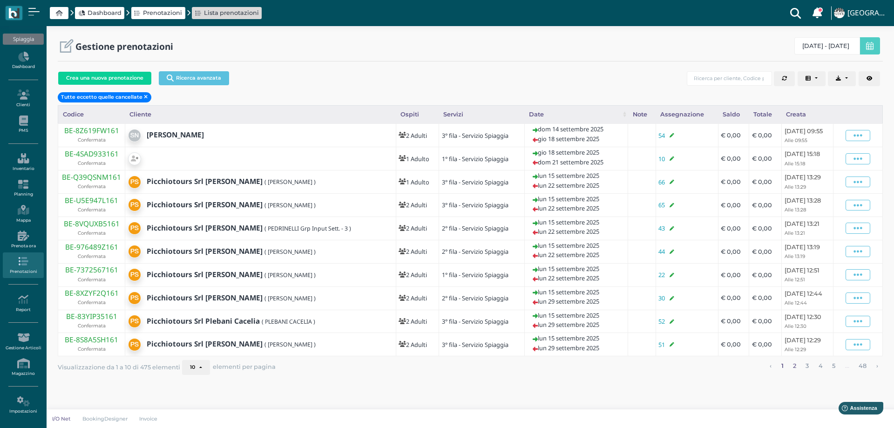
click at [792, 368] on link "2" at bounding box center [794, 366] width 9 height 12
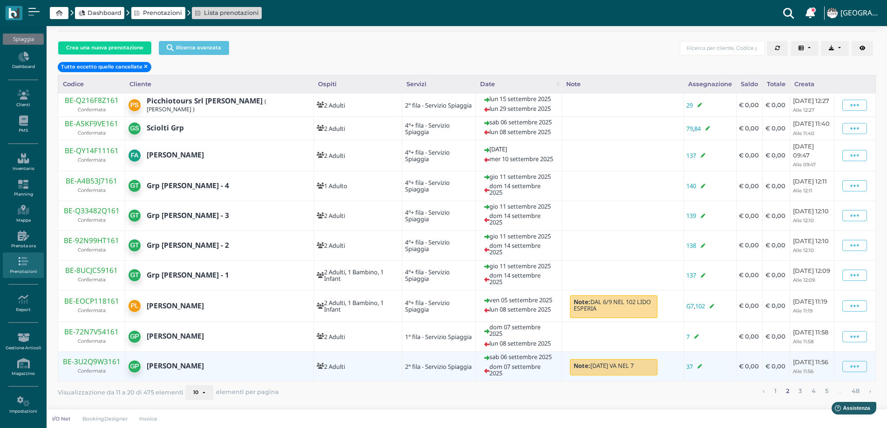
scroll to position [53, 0]
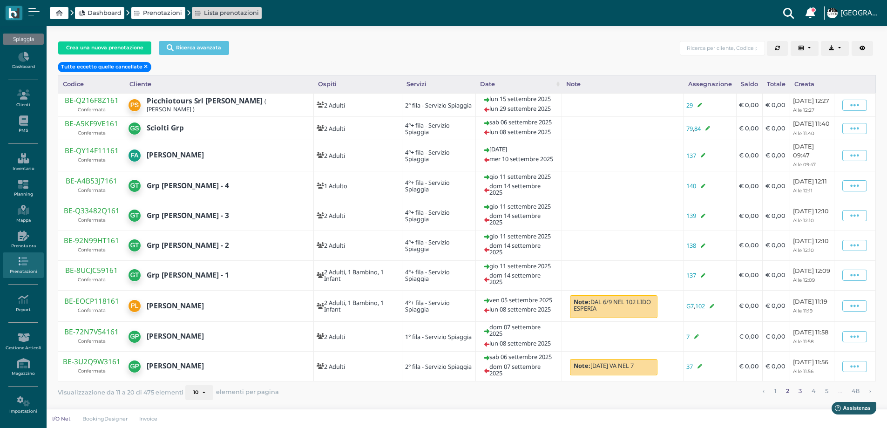
click at [802, 391] on link "3" at bounding box center [800, 391] width 9 height 12
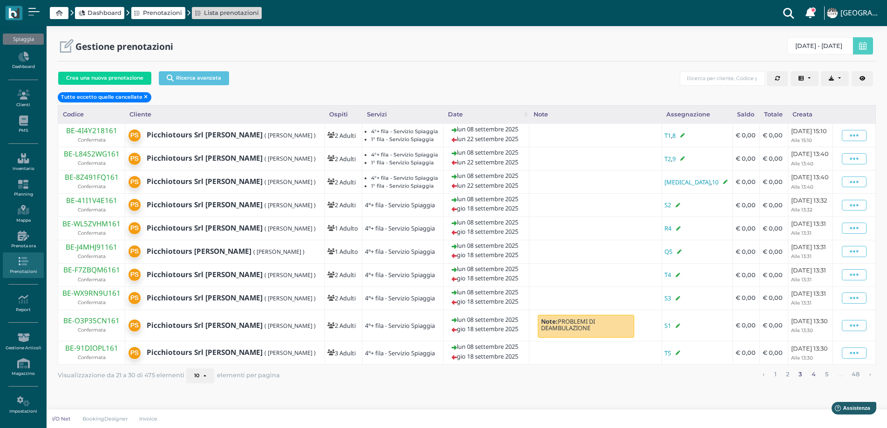
click at [814, 380] on link "4" at bounding box center [813, 374] width 10 height 12
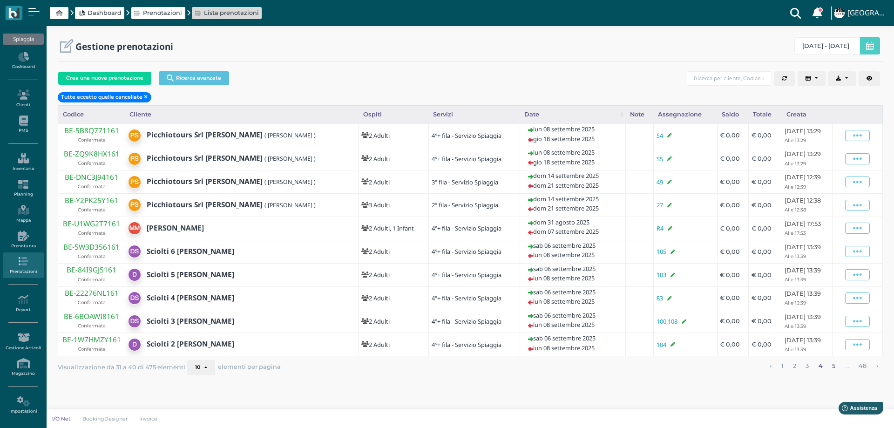
click at [834, 365] on link "5" at bounding box center [833, 366] width 9 height 12
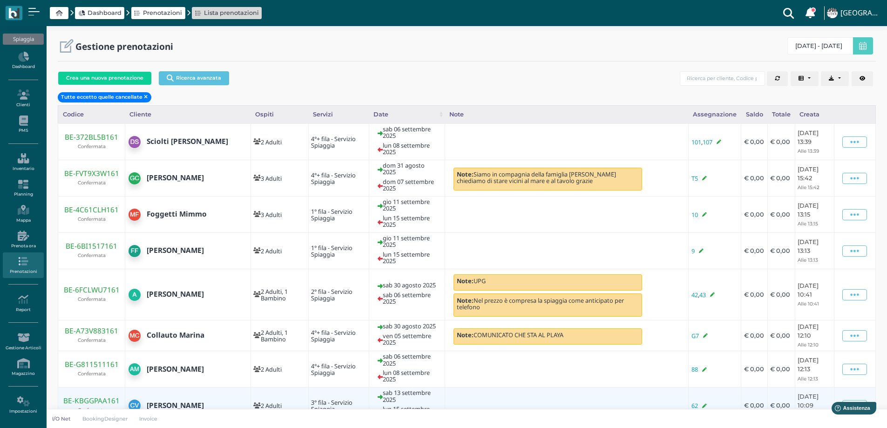
scroll to position [73, 0]
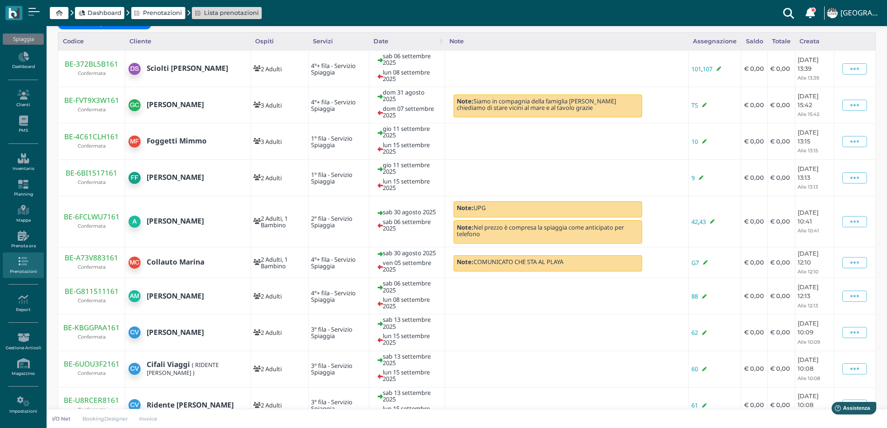
click at [830, 427] on link "6" at bounding box center [827, 433] width 10 height 12
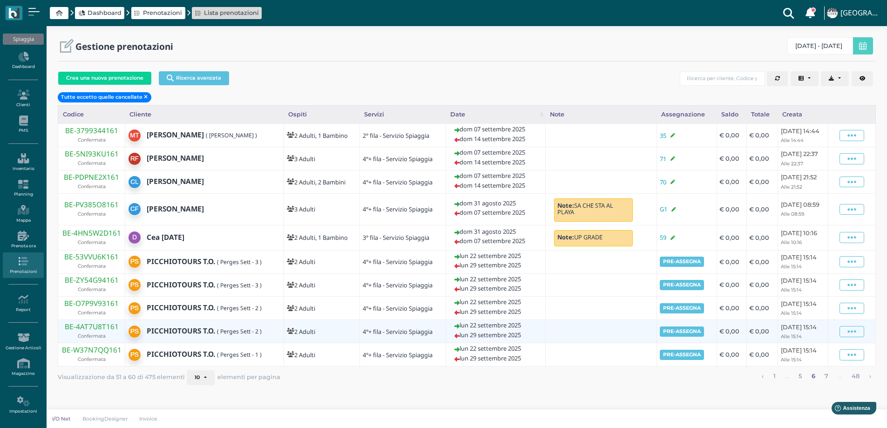
scroll to position [29, 0]
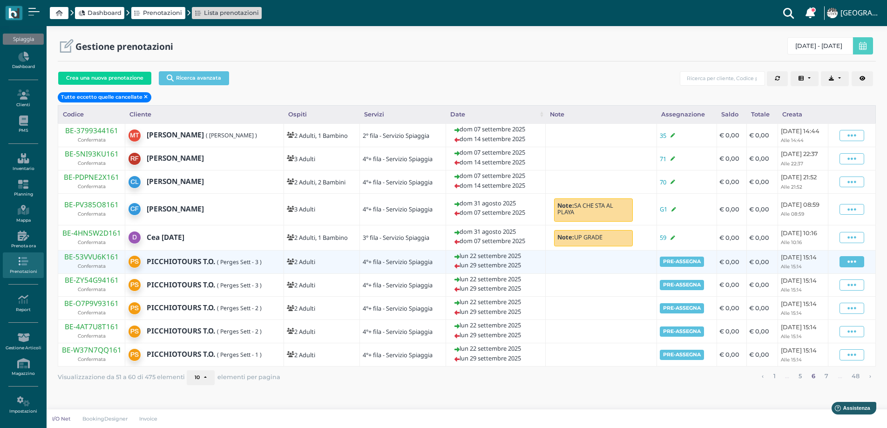
click at [855, 267] on icon at bounding box center [851, 262] width 9 height 10
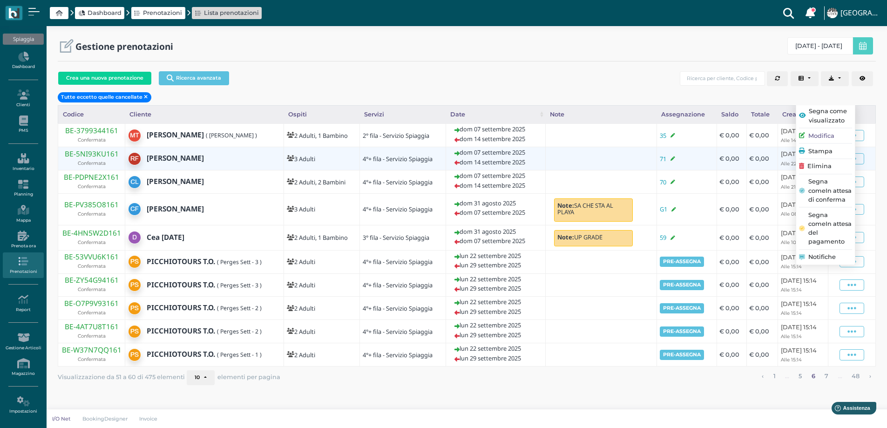
drag, startPoint x: 833, startPoint y: 180, endPoint x: 563, endPoint y: 132, distance: 273.8
click at [824, 171] on span "Elimina" at bounding box center [819, 166] width 24 height 9
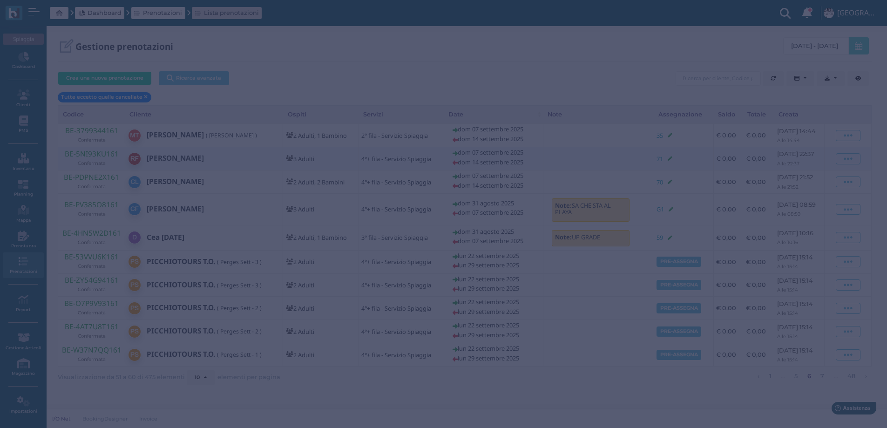
scroll to position [0, 0]
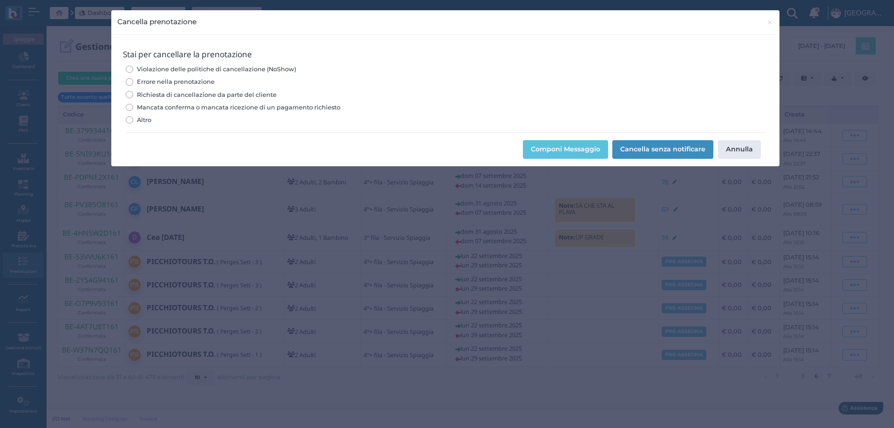
click at [212, 77] on div "Violazione delle politiche di cancellazione (NoShow) Errore nella prenotazione …" at bounding box center [445, 94] width 639 height 63
click at [189, 80] on span "Errore nella prenotazione" at bounding box center [176, 81] width 78 height 9
click at [133, 80] on input "Errore nella prenotazione" at bounding box center [129, 81] width 7 height 7
radio input "true"
click at [639, 142] on button "Cancella senza notificare" at bounding box center [662, 149] width 101 height 19
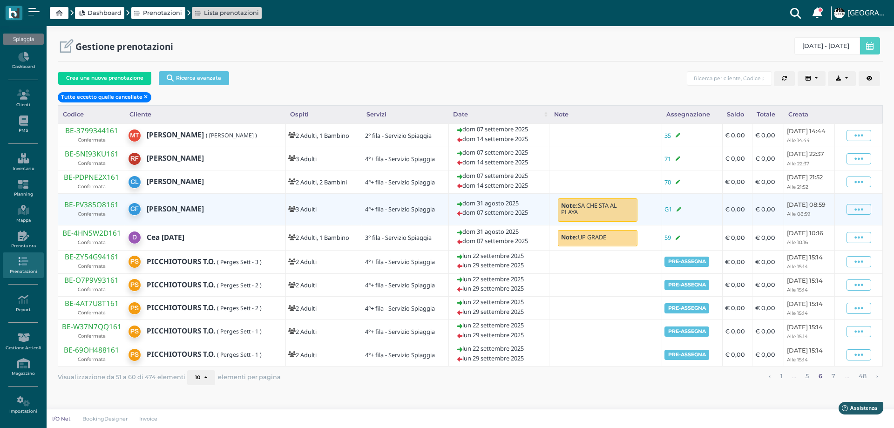
click at [863, 259] on icon at bounding box center [858, 262] width 9 height 10
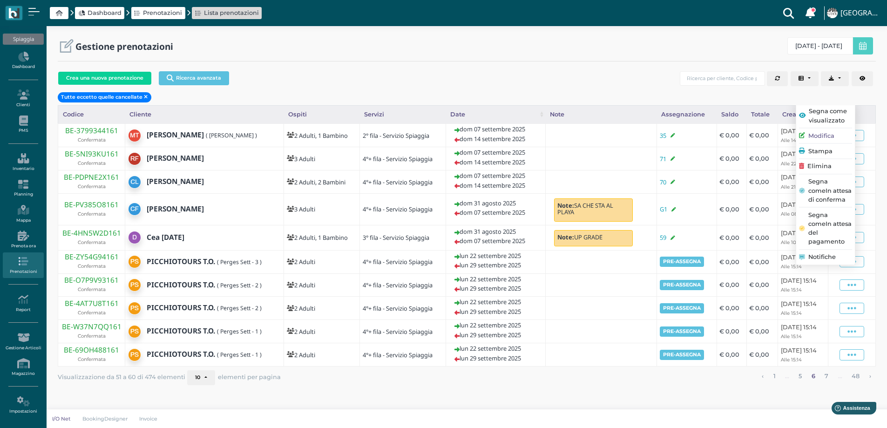
click at [560, 60] on div "Gestione prenotazioni 05/09/25 - 05/09/26" at bounding box center [466, 52] width 829 height 30
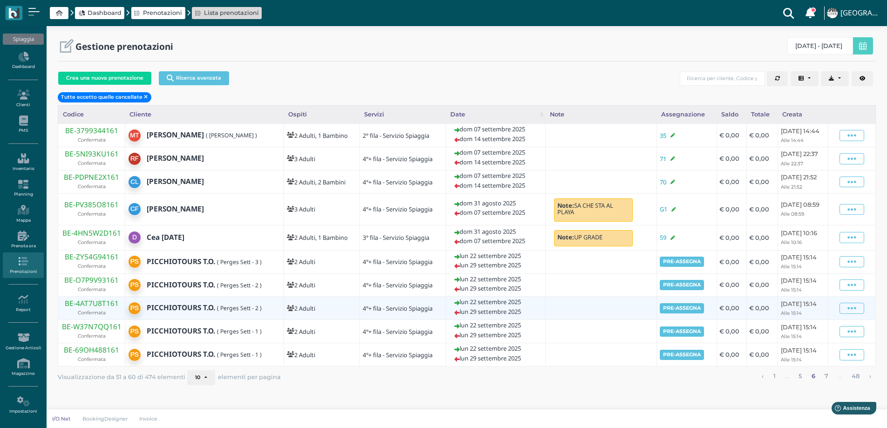
scroll to position [29, 0]
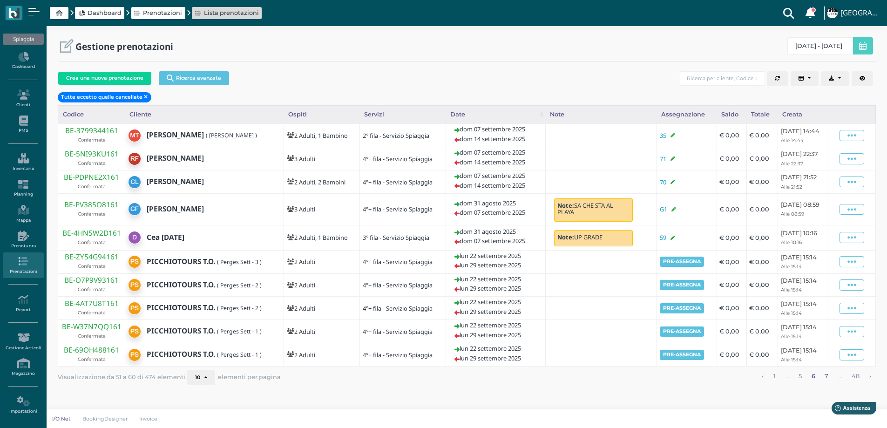
click at [825, 382] on link "7" at bounding box center [827, 376] width 10 height 12
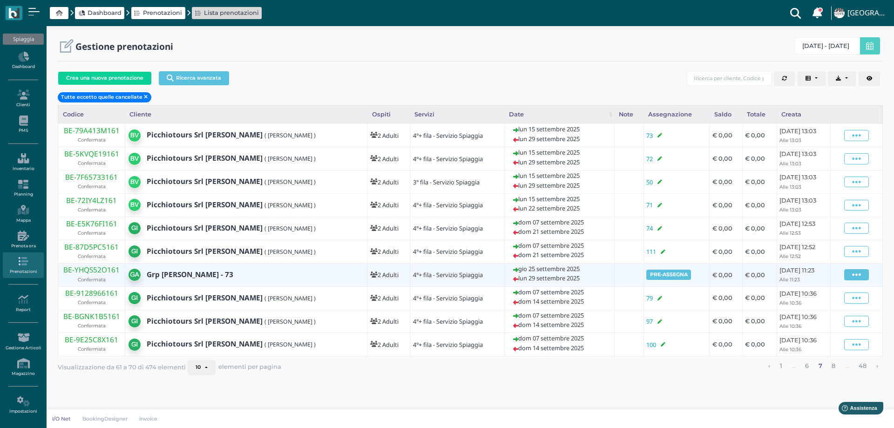
click at [856, 273] on icon at bounding box center [856, 275] width 9 height 10
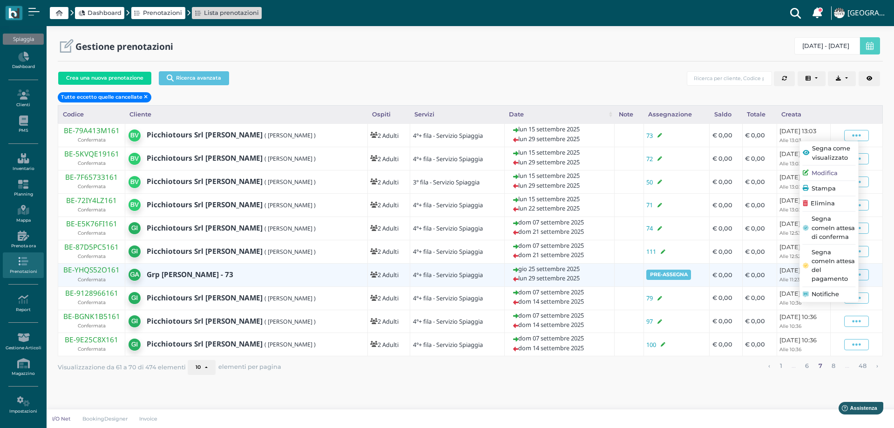
click at [832, 200] on span "Elimina" at bounding box center [823, 203] width 24 height 9
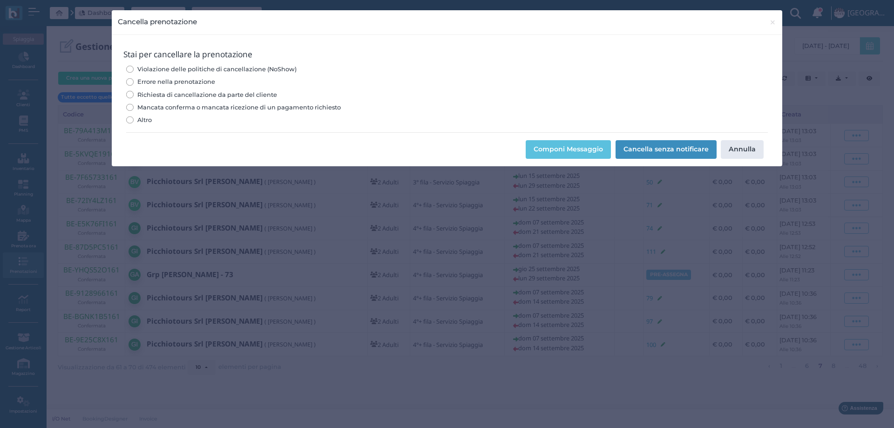
click at [198, 83] on span "Errore nella prenotazione" at bounding box center [176, 81] width 78 height 9
click at [133, 83] on input "Errore nella prenotazione" at bounding box center [129, 81] width 7 height 7
radio input "true"
click at [677, 159] on div "Componi Messaggio Cancella senza notificare Annulla" at bounding box center [446, 149] width 647 height 21
click at [676, 157] on button "Cancella senza notificare" at bounding box center [666, 149] width 101 height 19
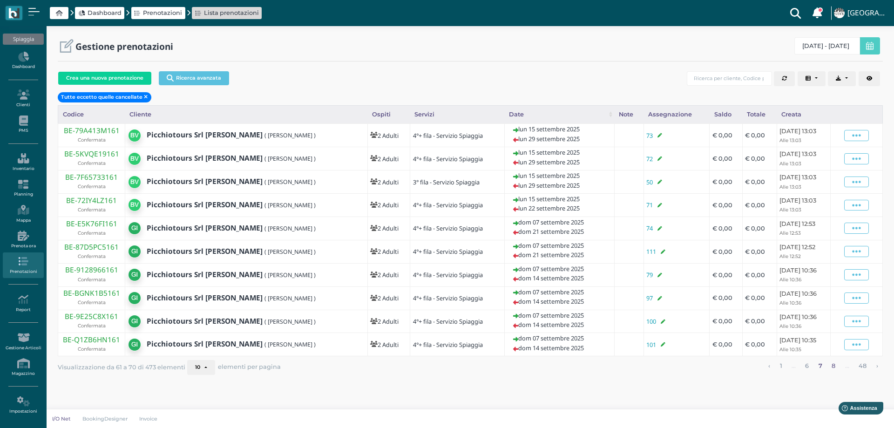
click at [832, 364] on link "8" at bounding box center [834, 366] width 10 height 12
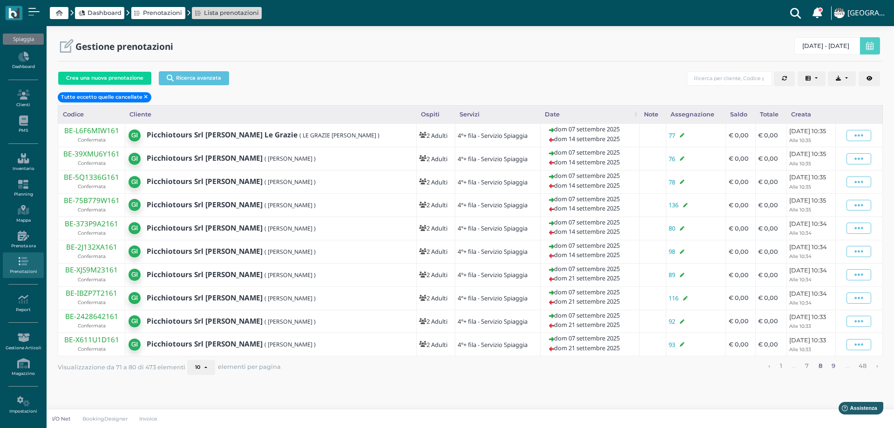
click at [834, 367] on link "9" at bounding box center [834, 366] width 10 height 12
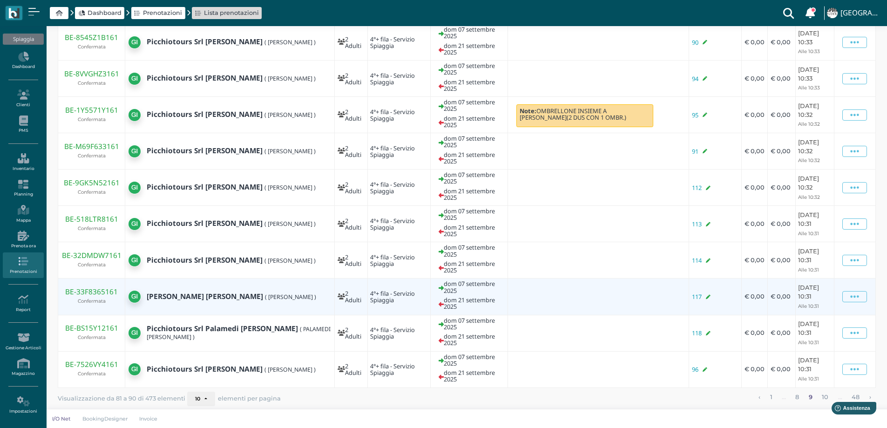
scroll to position [106, 0]
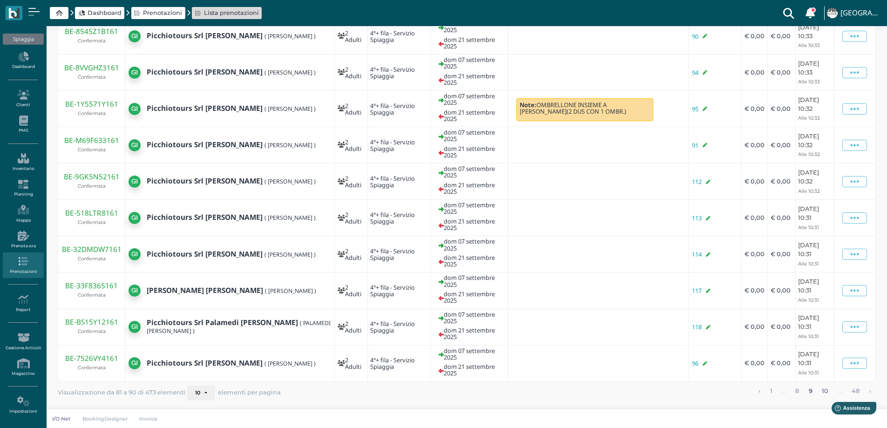
click at [828, 389] on link "10" at bounding box center [825, 392] width 13 height 12
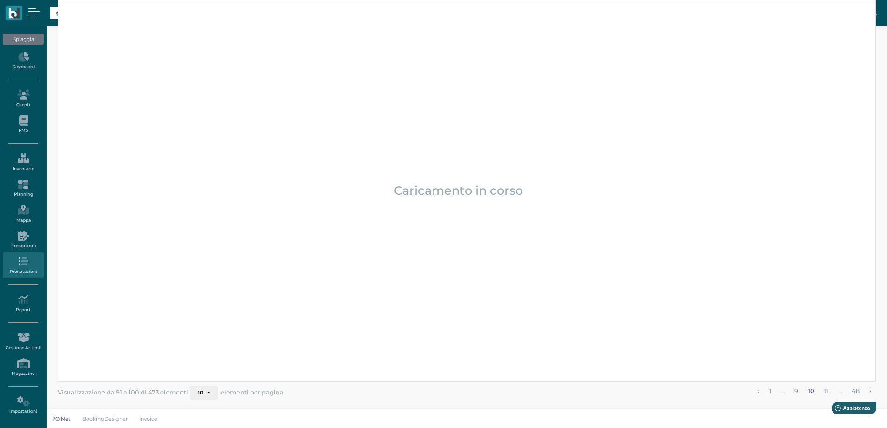
scroll to position [70, 0]
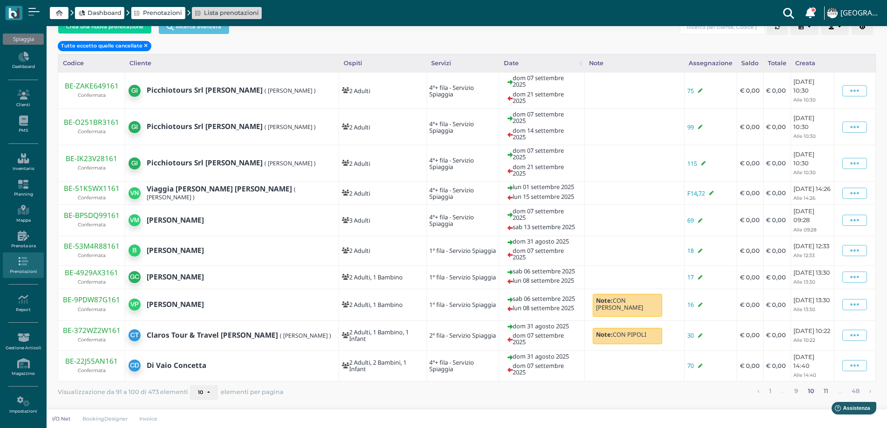
click at [827, 390] on link "11" at bounding box center [826, 391] width 11 height 12
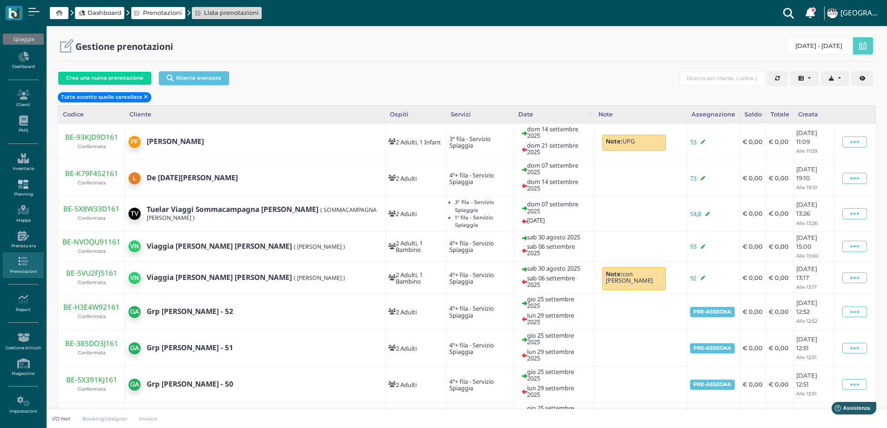
click at [25, 187] on icon at bounding box center [23, 184] width 41 height 10
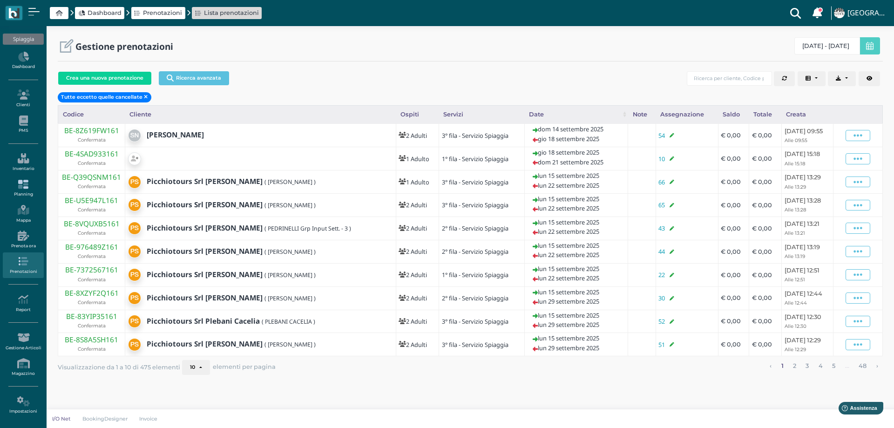
click at [20, 186] on icon at bounding box center [23, 184] width 41 height 10
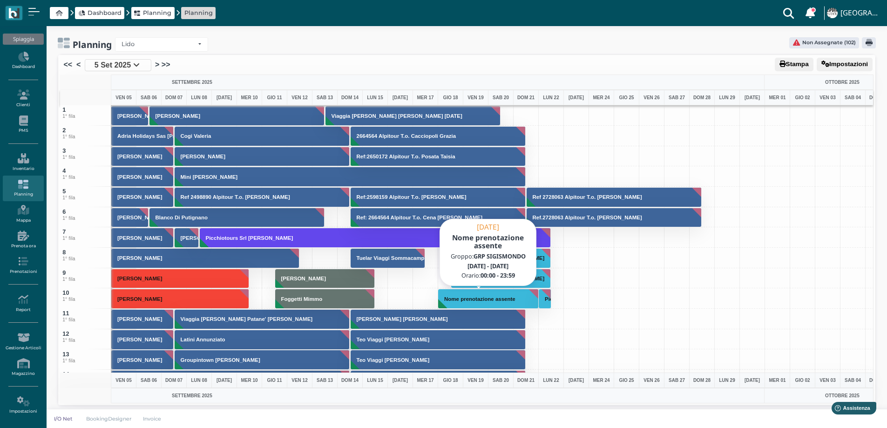
click at [510, 298] on h3 "Nome prenotazione assente" at bounding box center [480, 299] width 79 height 6
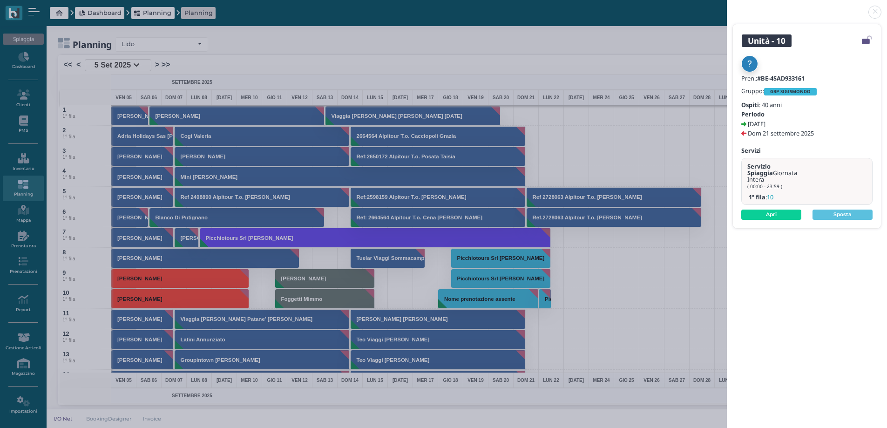
click at [727, 7] on link at bounding box center [727, 7] width 0 height 0
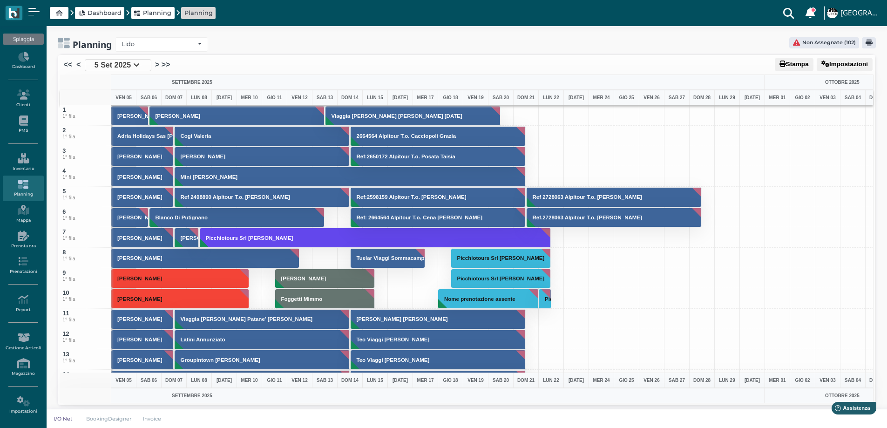
click at [870, 13] on div "Unità - 10 Pren.: #BE-4SAD933161 Gruppo: GRP SIGISMONDO Ospiti : 40 anni Period…" at bounding box center [443, 214] width 887 height 428
